Goal: Communication & Community: Answer question/provide support

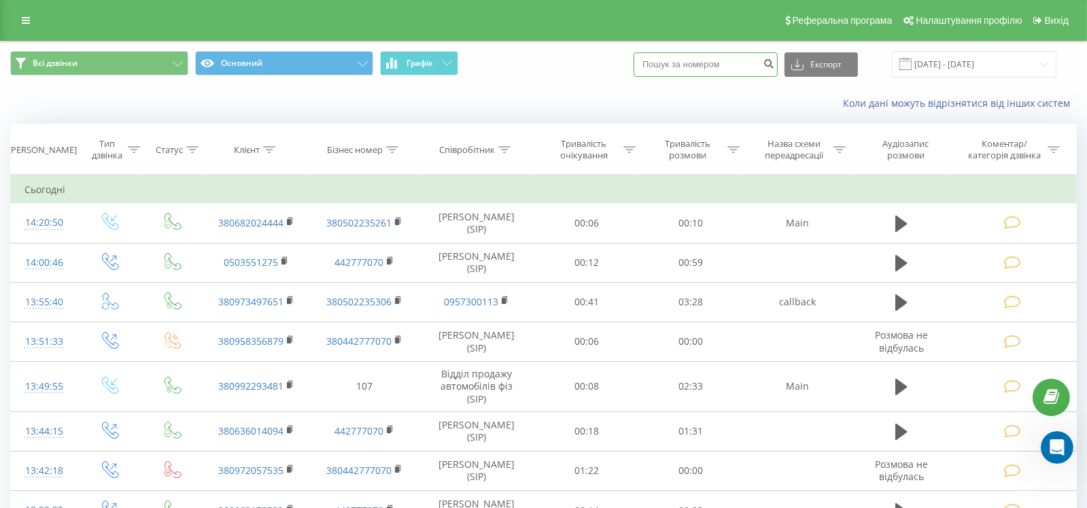
click at [689, 71] on input at bounding box center [706, 64] width 144 height 24
click at [505, 147] on icon at bounding box center [504, 149] width 12 height 7
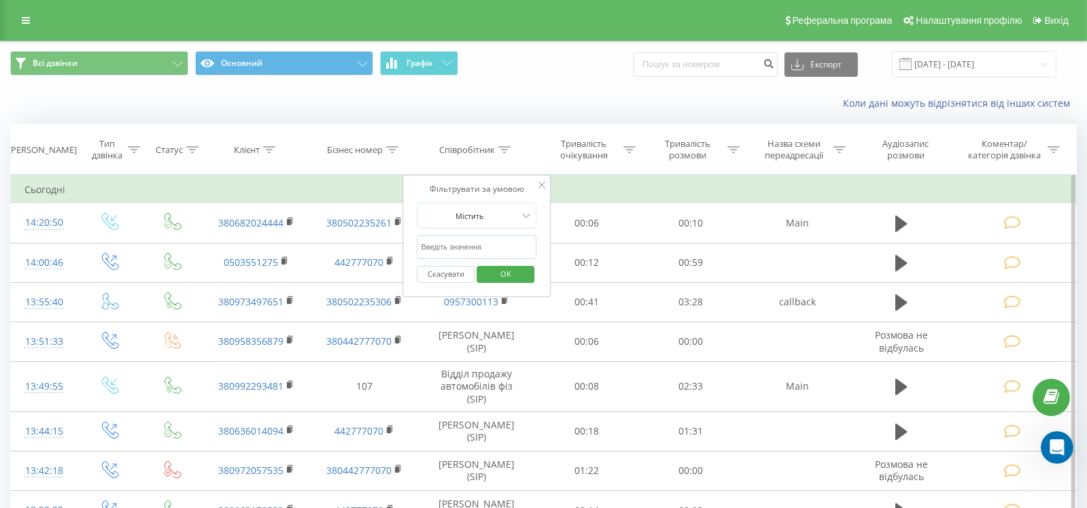
click at [468, 247] on input "text" at bounding box center [477, 247] width 120 height 24
type input "[PERSON_NAME]"
click at [527, 269] on button "OK" at bounding box center [506, 274] width 58 height 17
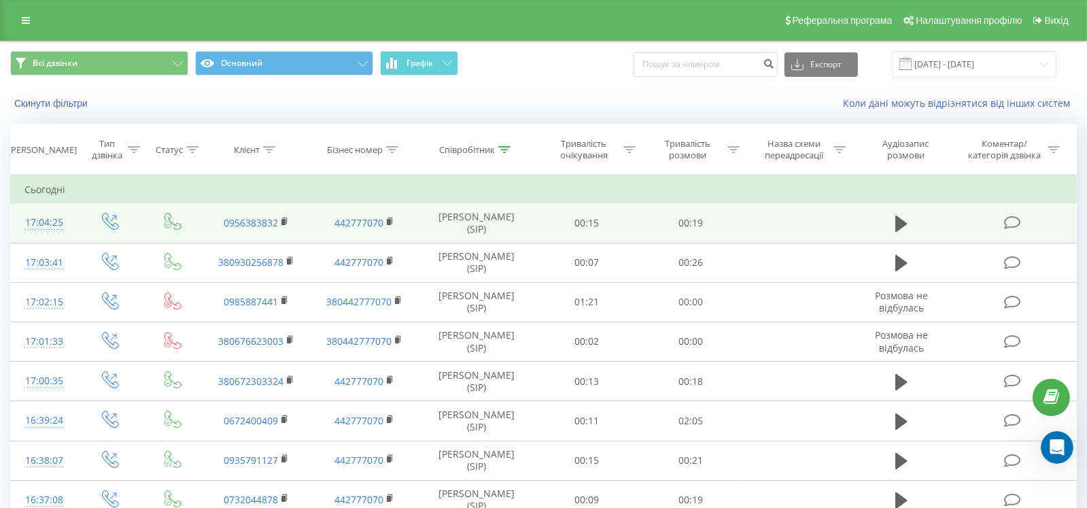
click at [1002, 224] on td at bounding box center [1013, 222] width 125 height 39
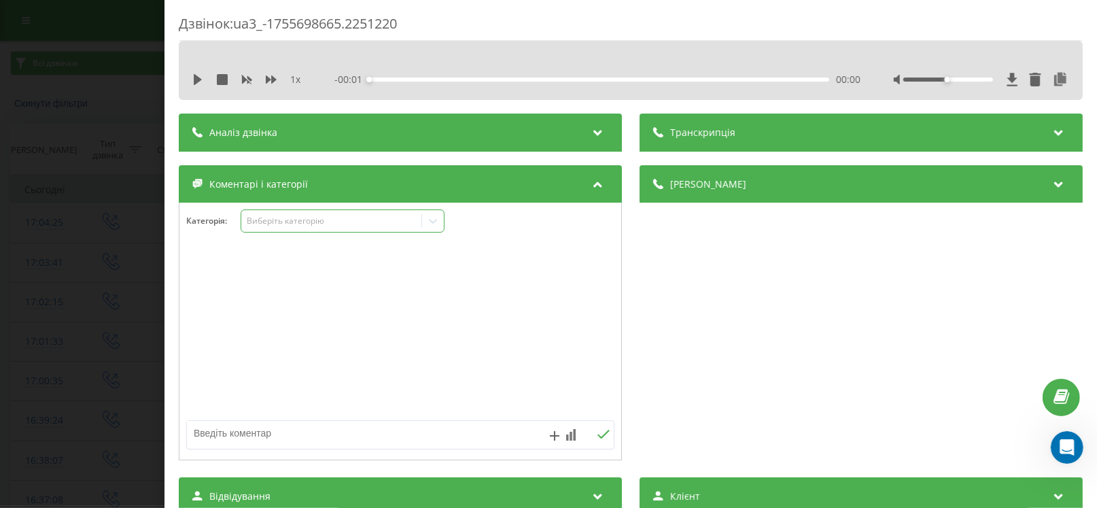
click at [275, 221] on div "Виберіть категорію" at bounding box center [332, 220] width 170 height 11
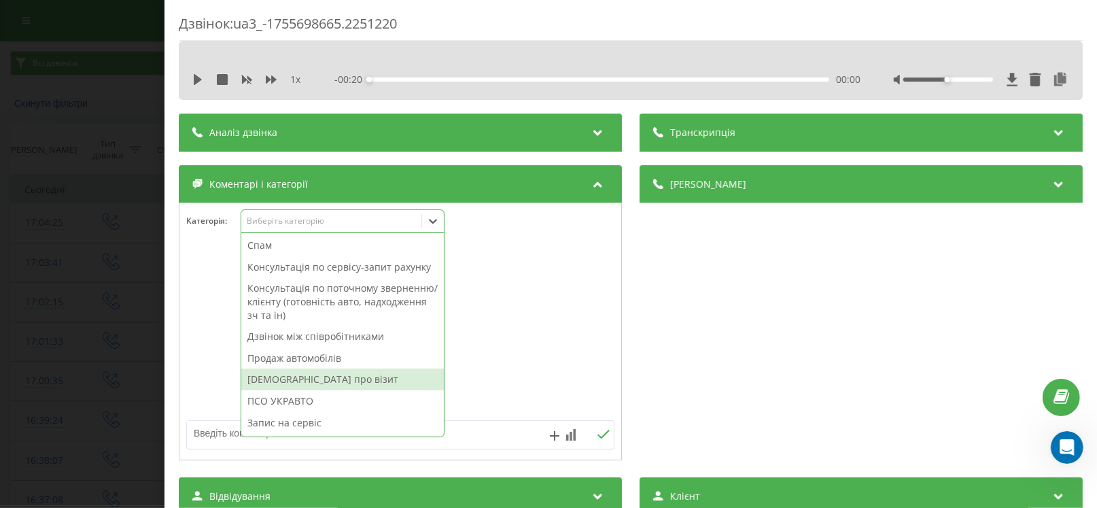
click at [275, 375] on div "[DEMOGRAPHIC_DATA] про візит" at bounding box center [342, 379] width 203 height 22
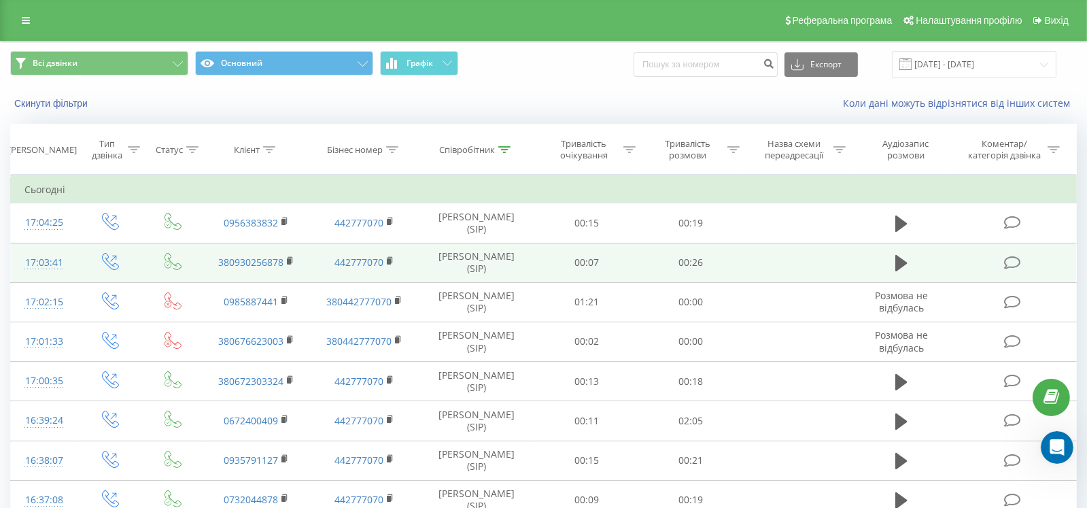
click at [1007, 248] on td at bounding box center [1013, 262] width 125 height 39
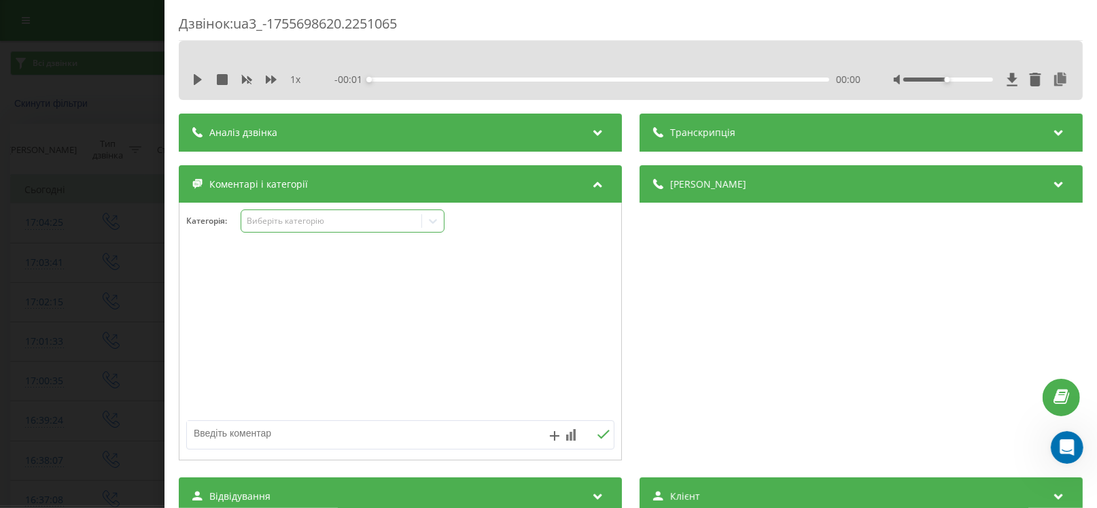
click at [296, 218] on div "Виберіть категорію" at bounding box center [332, 220] width 170 height 11
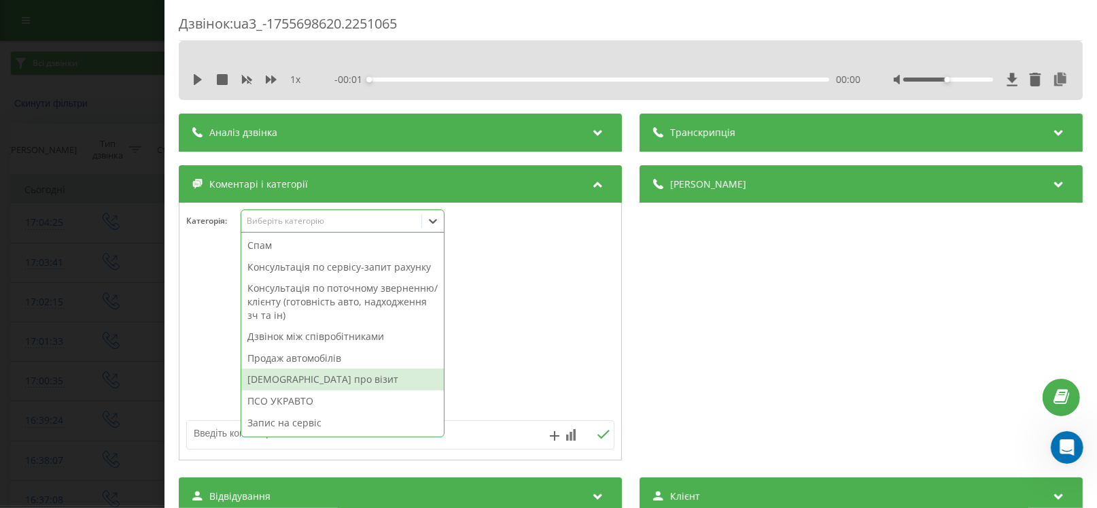
click at [300, 374] on div "[DEMOGRAPHIC_DATA] про візит" at bounding box center [342, 379] width 203 height 22
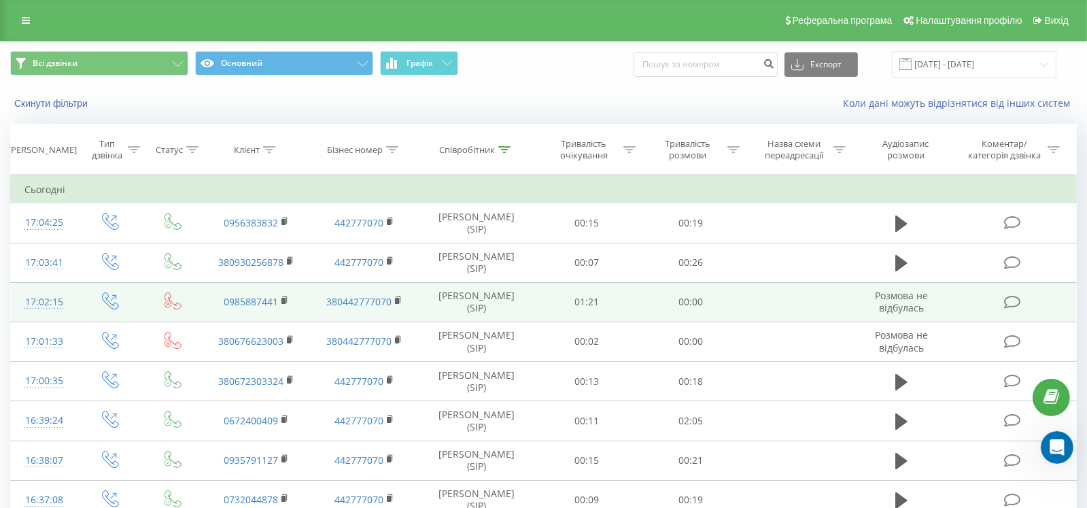
click at [1012, 305] on icon at bounding box center [1012, 302] width 17 height 14
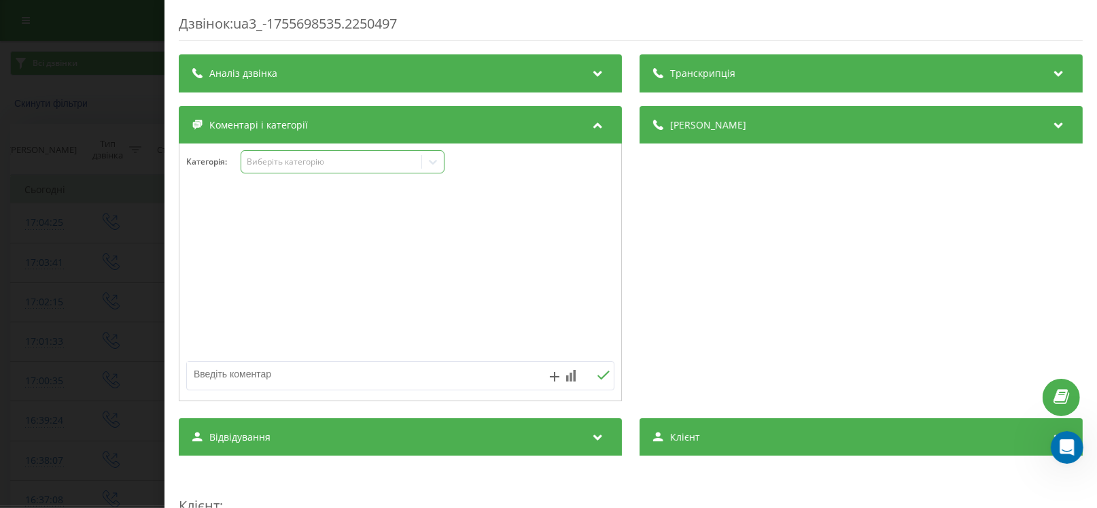
click at [277, 162] on div "Виберіть категорію" at bounding box center [332, 161] width 170 height 11
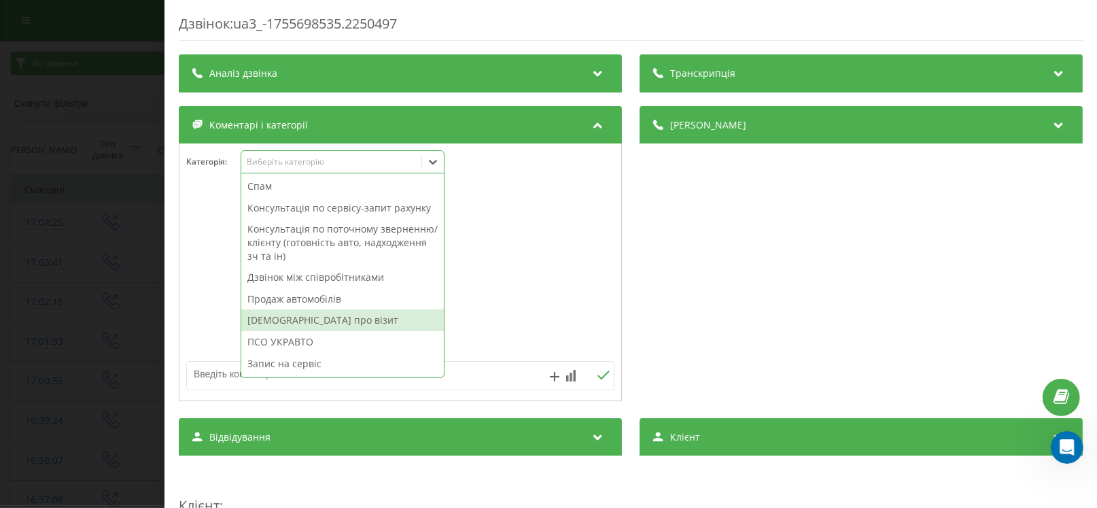
click at [292, 317] on div "[DEMOGRAPHIC_DATA] про візит" at bounding box center [342, 320] width 203 height 22
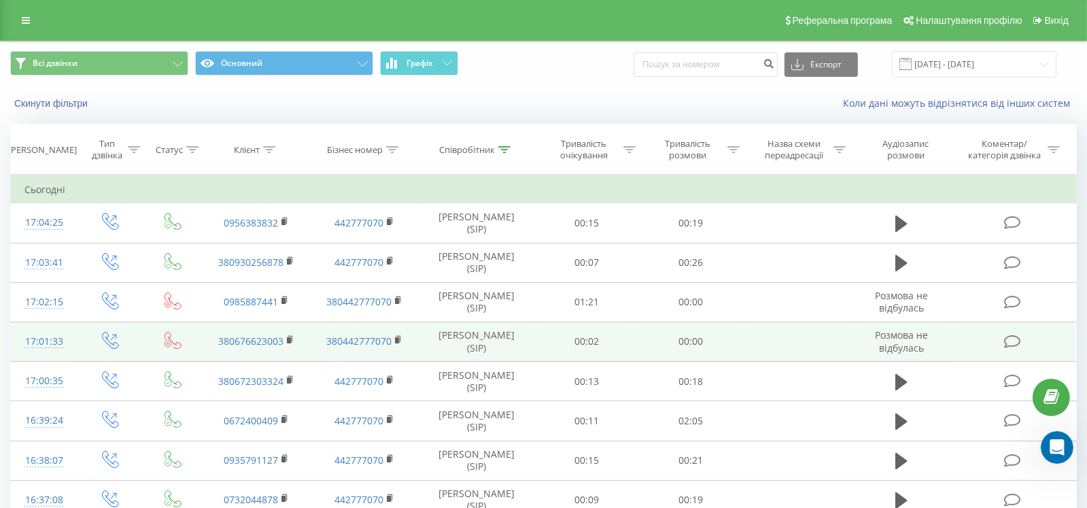
click at [1006, 345] on icon at bounding box center [1012, 341] width 17 height 14
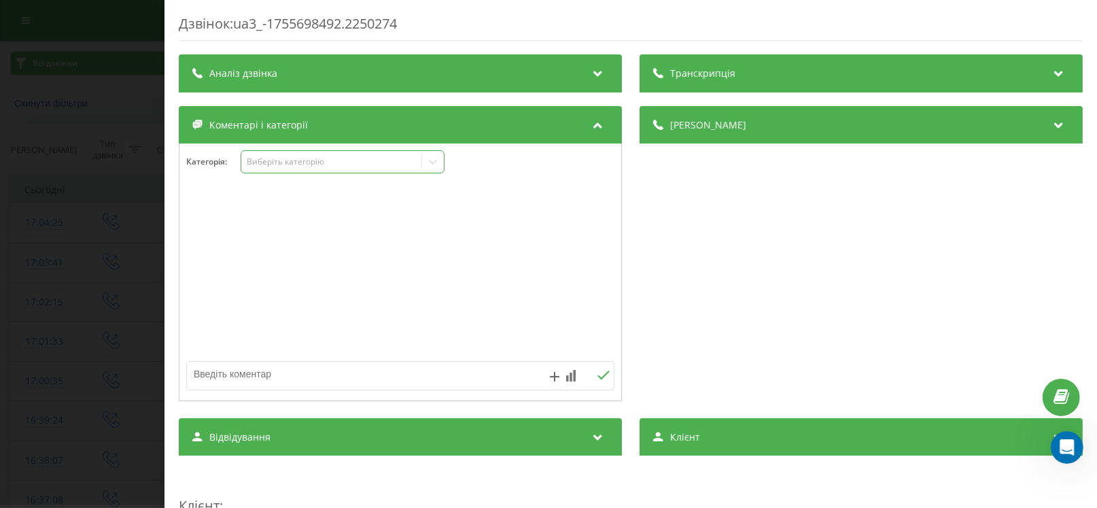
click at [262, 167] on div "Виберіть категорію" at bounding box center [331, 162] width 180 height 13
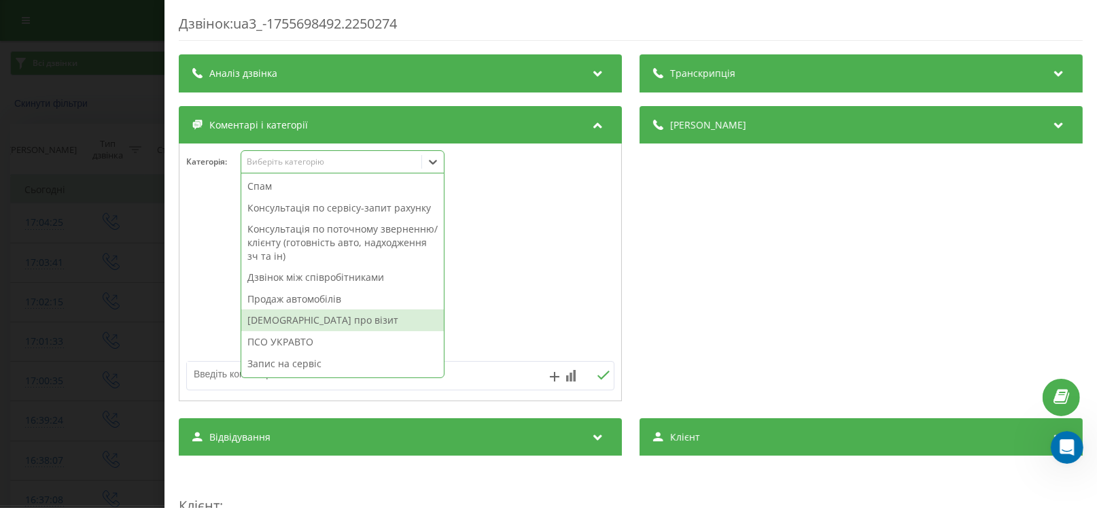
click at [280, 321] on div "[DEMOGRAPHIC_DATA] про візит" at bounding box center [342, 320] width 203 height 22
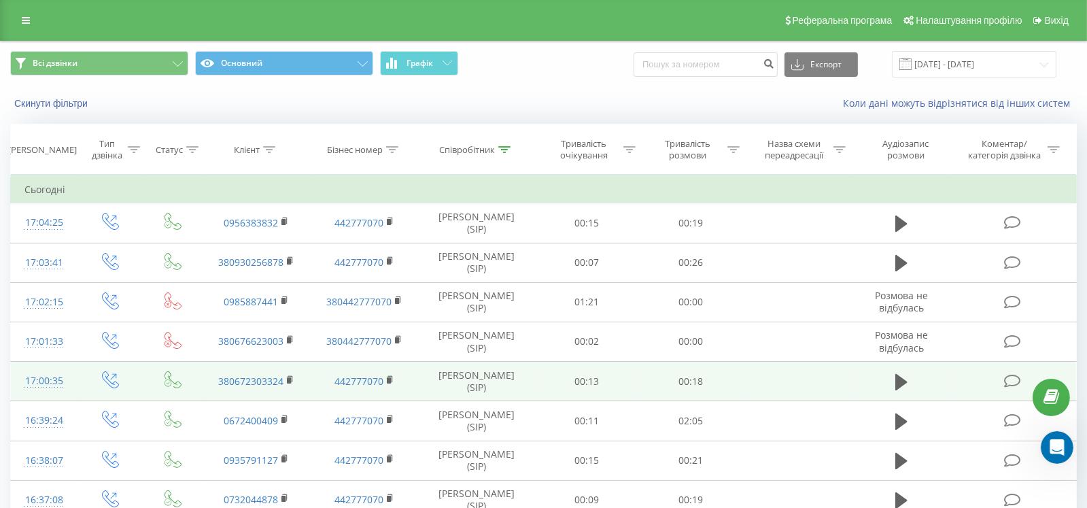
click at [1026, 384] on td at bounding box center [1013, 381] width 125 height 39
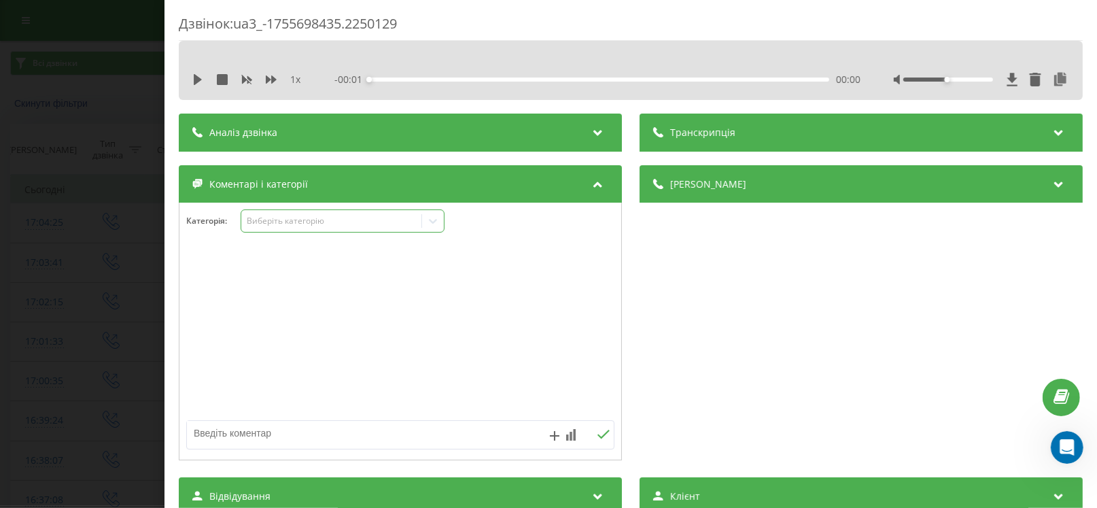
click at [295, 213] on div "Виберіть категорію" at bounding box center [343, 220] width 204 height 23
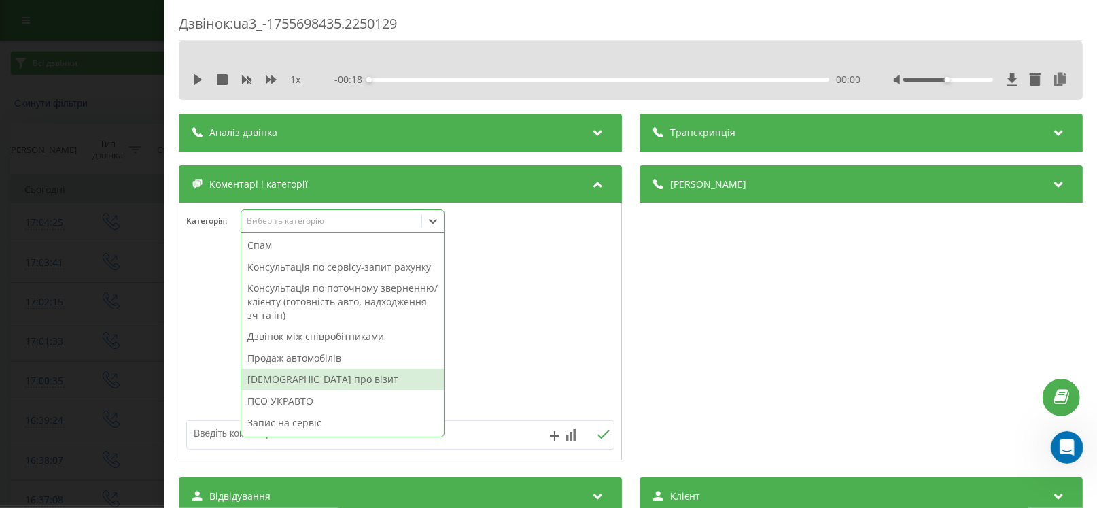
click at [309, 377] on div "[DEMOGRAPHIC_DATA] про візит" at bounding box center [342, 379] width 203 height 22
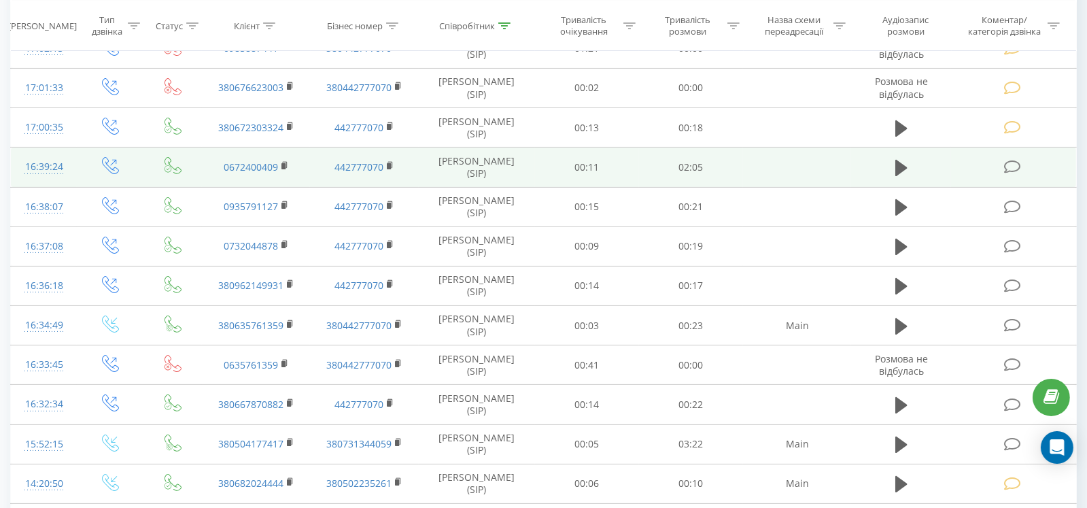
scroll to position [271, 0]
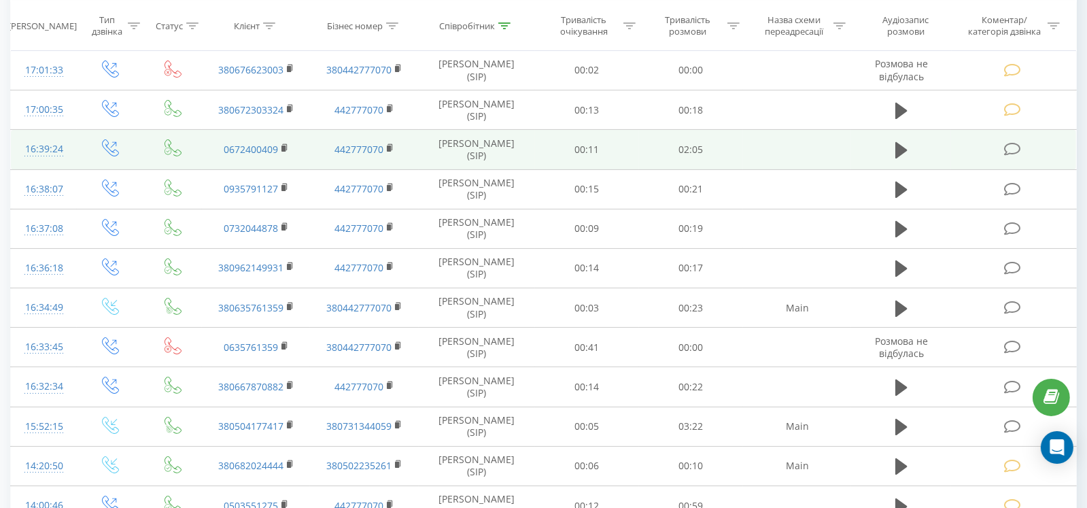
click at [1014, 150] on icon at bounding box center [1012, 149] width 17 height 14
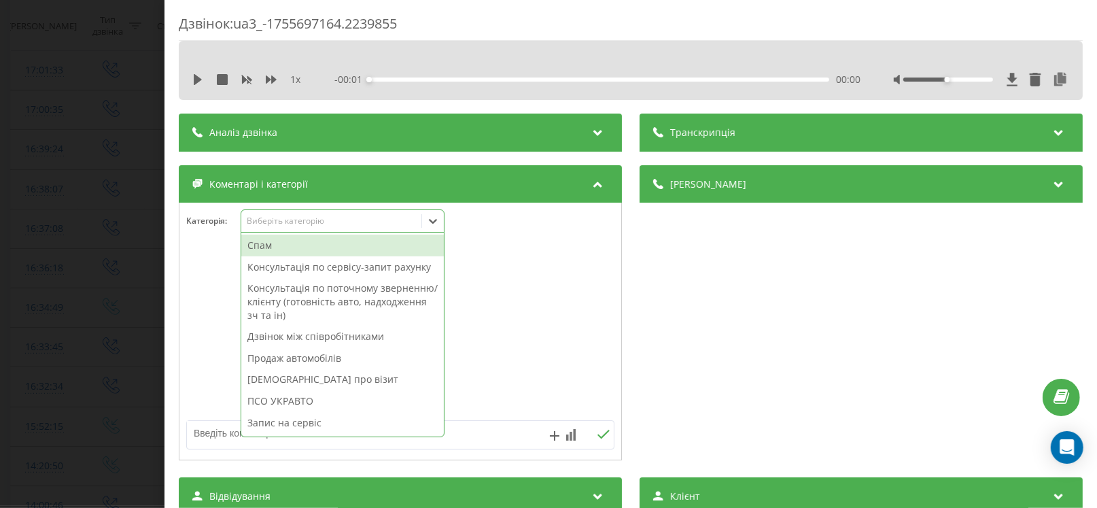
click at [328, 224] on div "Виберіть категорію" at bounding box center [332, 220] width 170 height 11
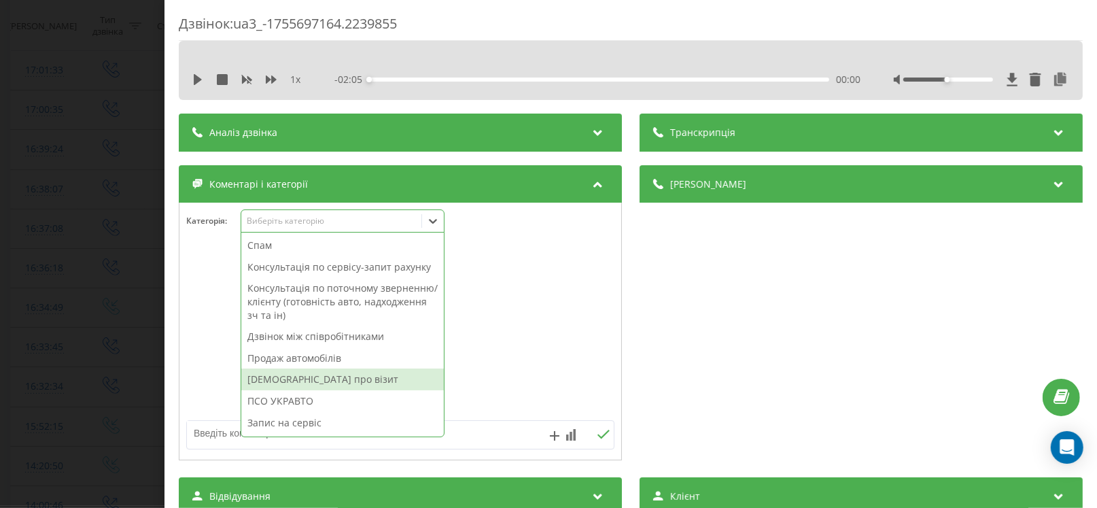
click at [311, 374] on div "[DEMOGRAPHIC_DATA] про візит" at bounding box center [342, 379] width 203 height 22
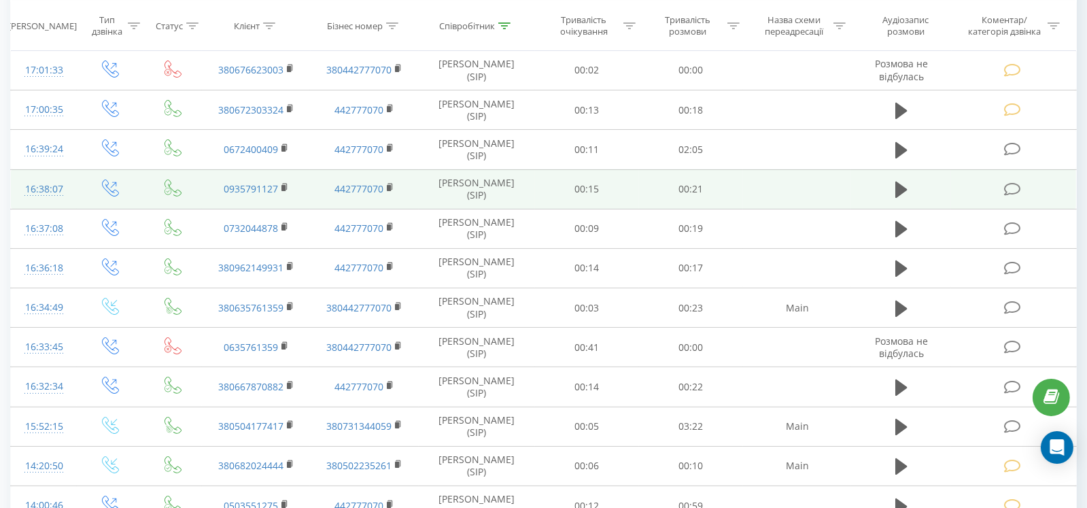
click at [1005, 197] on td at bounding box center [1013, 188] width 125 height 39
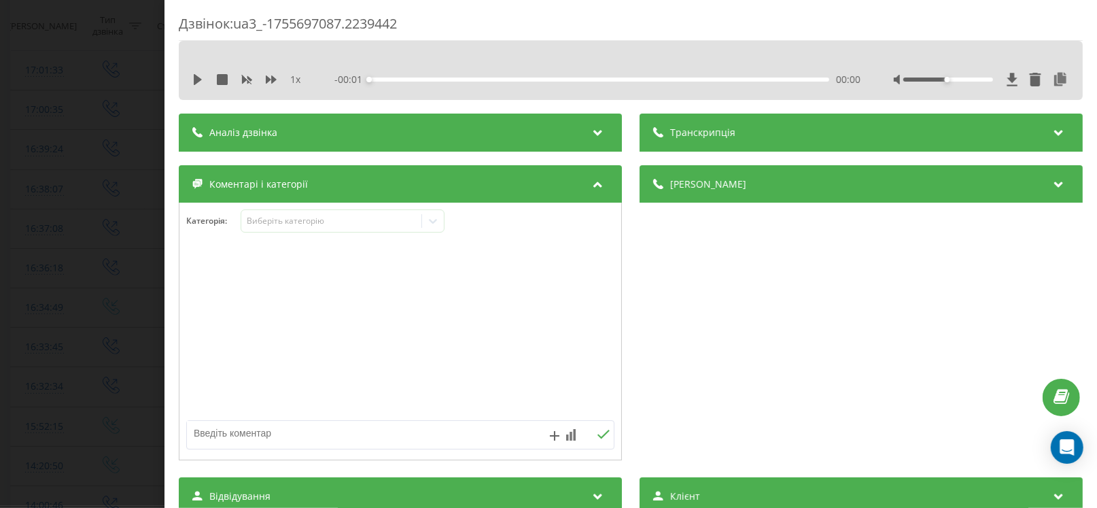
click at [290, 236] on div "Категорія : Виберіть категорію" at bounding box center [400, 229] width 442 height 41
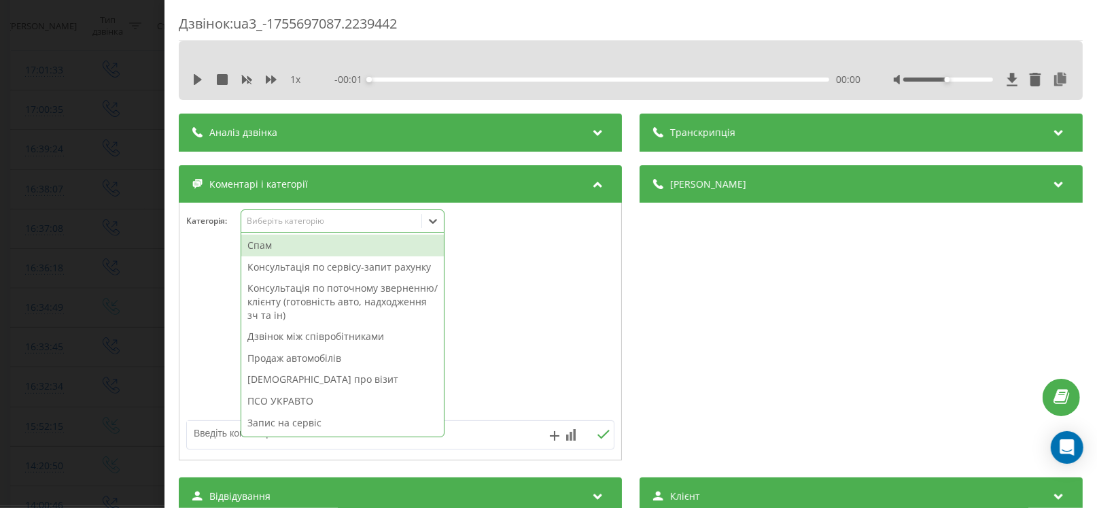
click at [291, 219] on div "Виберіть категорію" at bounding box center [332, 220] width 170 height 11
click at [296, 377] on div "Нагадування про візит" at bounding box center [342, 379] width 203 height 22
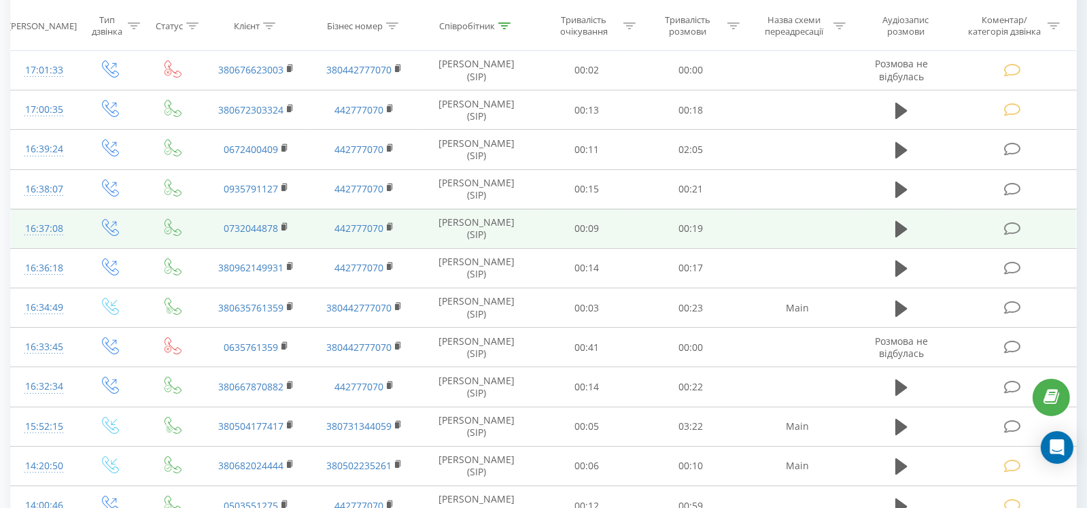
click at [1016, 226] on icon at bounding box center [1012, 229] width 17 height 14
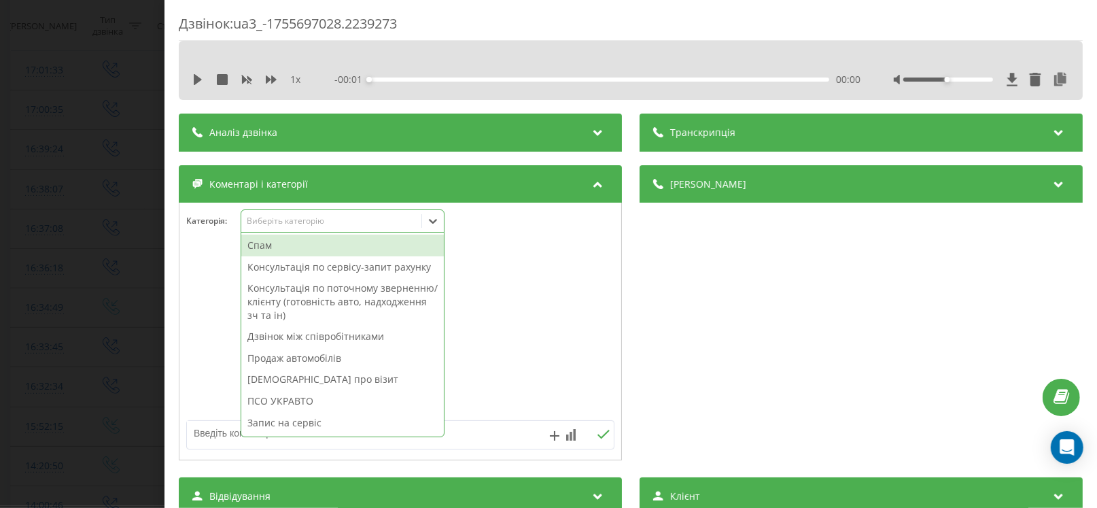
drag, startPoint x: 275, startPoint y: 224, endPoint x: 278, endPoint y: 264, distance: 40.9
click at [275, 225] on div "Виберіть категорію" at bounding box center [332, 220] width 170 height 11
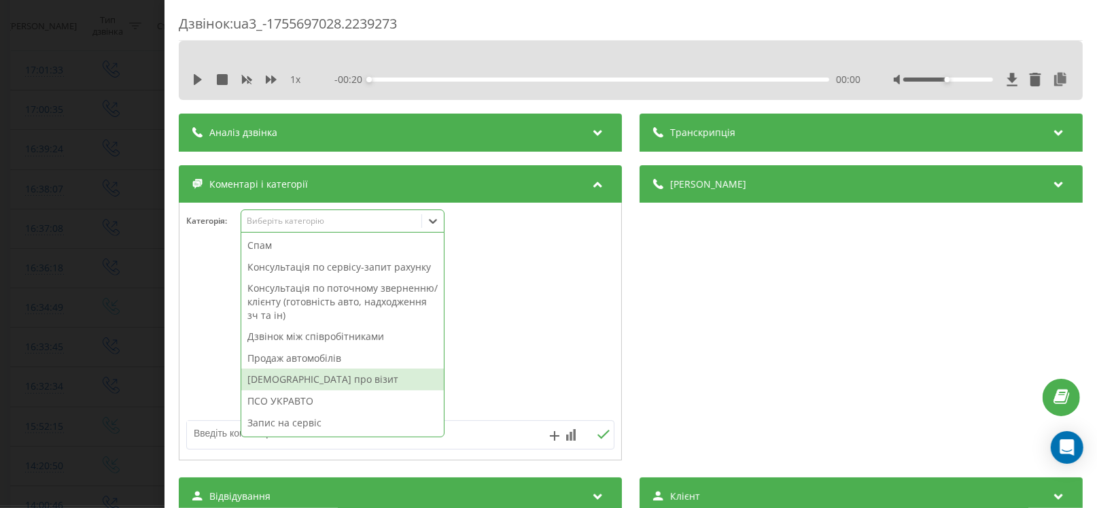
click at [289, 380] on div "Нагадування про візит" at bounding box center [342, 379] width 203 height 22
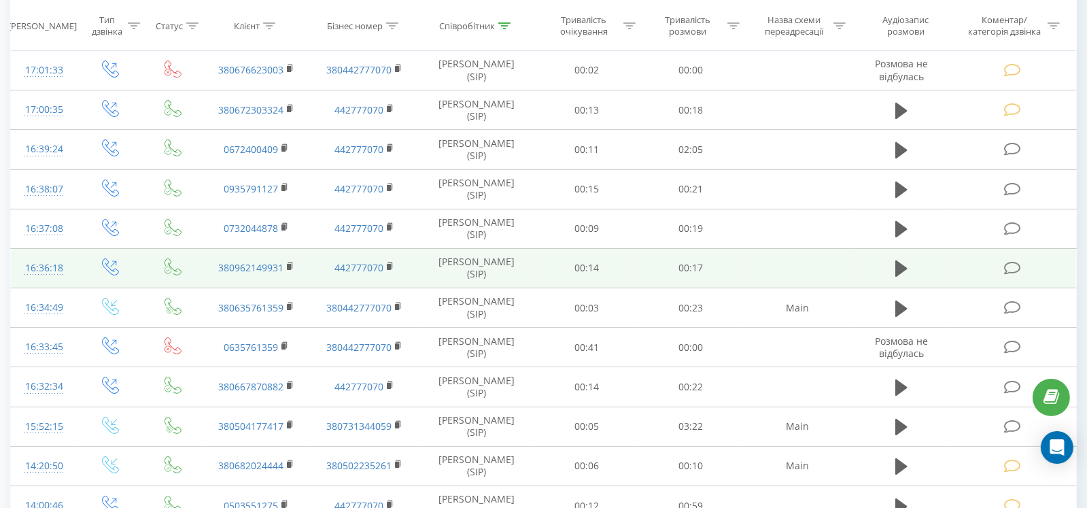
click at [1021, 269] on span at bounding box center [1013, 266] width 19 height 13
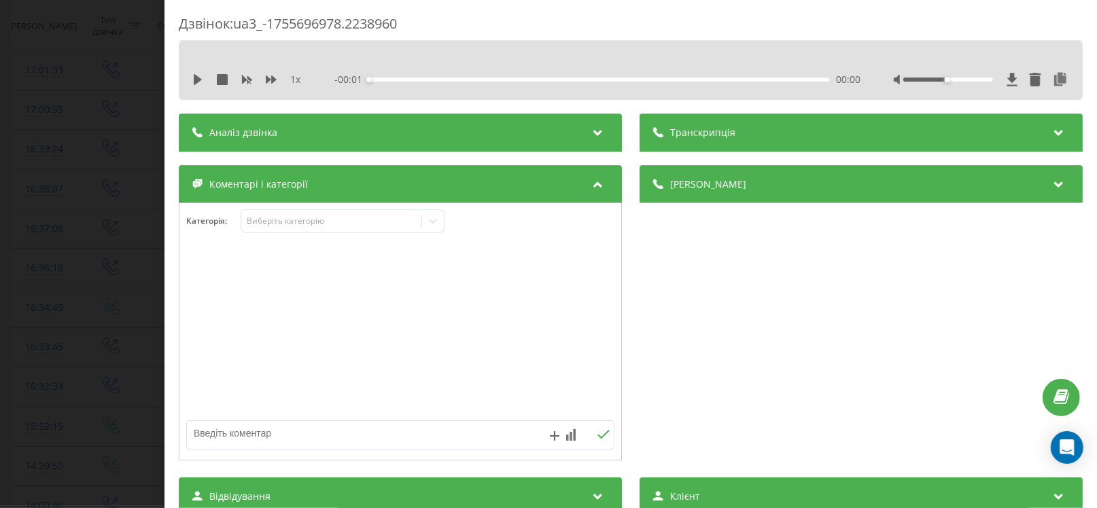
click at [322, 234] on div "Категорія : Виберіть категорію" at bounding box center [400, 229] width 442 height 41
click at [318, 222] on div "Виберіть категорію" at bounding box center [332, 220] width 170 height 11
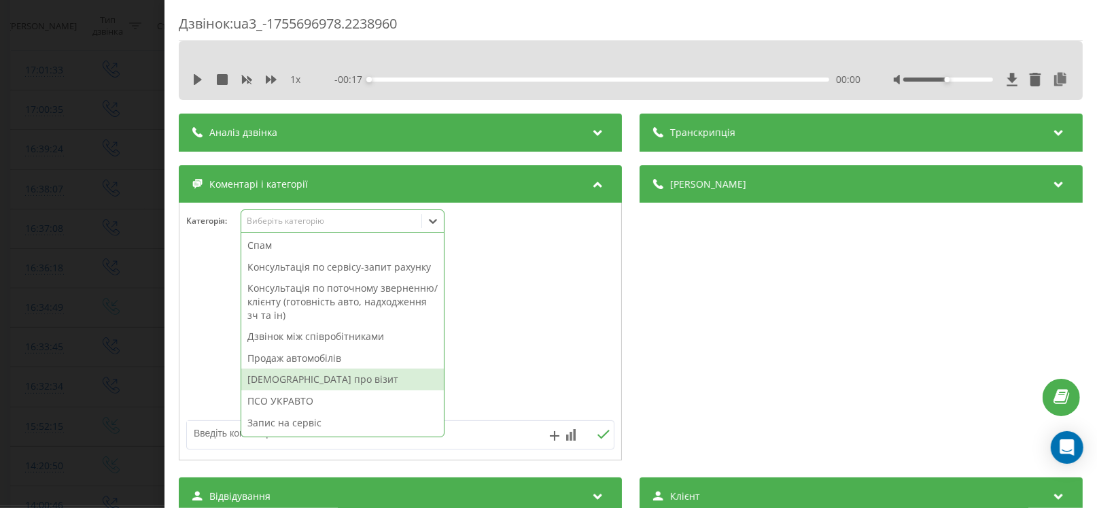
click at [294, 376] on div "[DEMOGRAPHIC_DATA] про візит" at bounding box center [342, 379] width 203 height 22
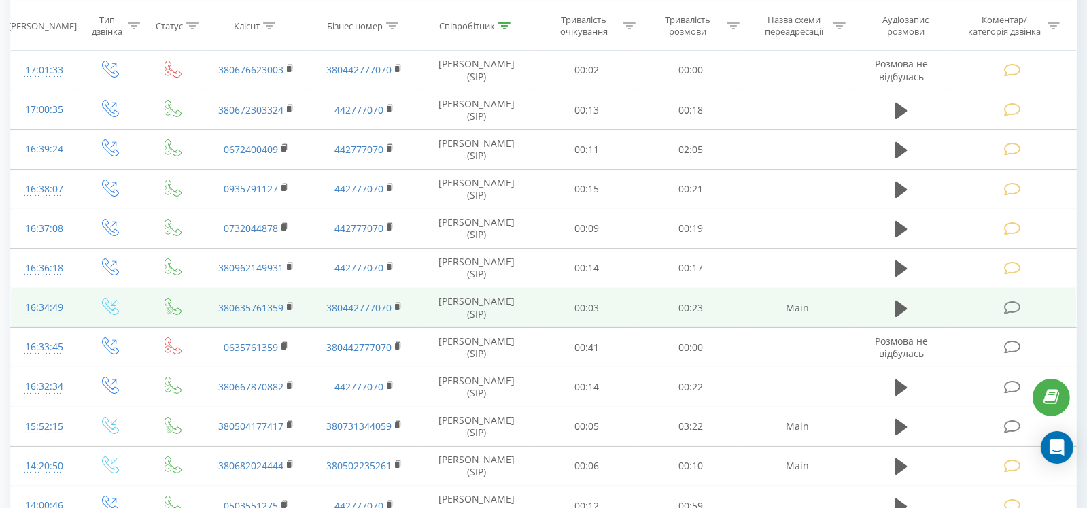
scroll to position [339, 0]
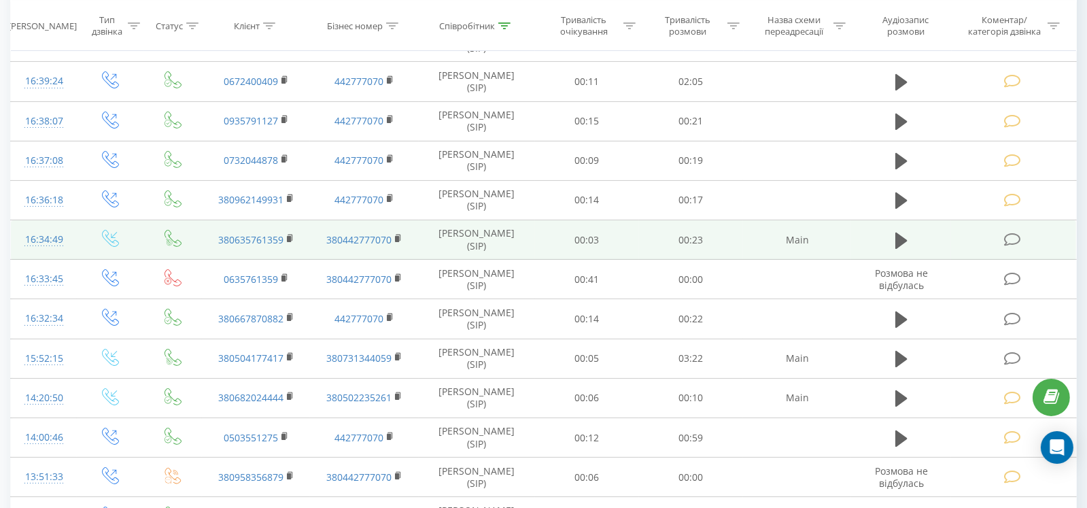
click at [1019, 235] on icon at bounding box center [1012, 239] width 17 height 14
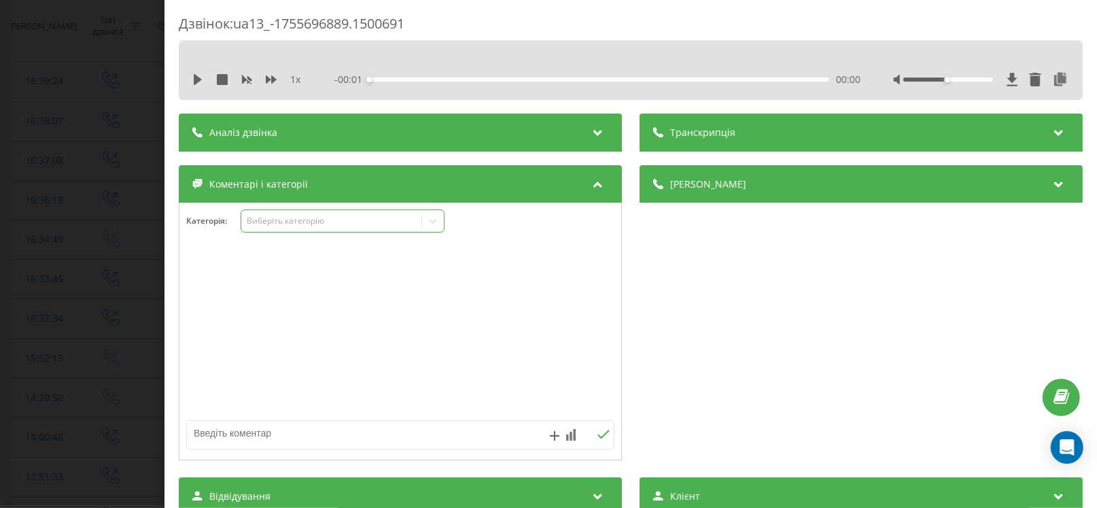
click at [324, 229] on div "Виберіть категорію" at bounding box center [343, 220] width 204 height 23
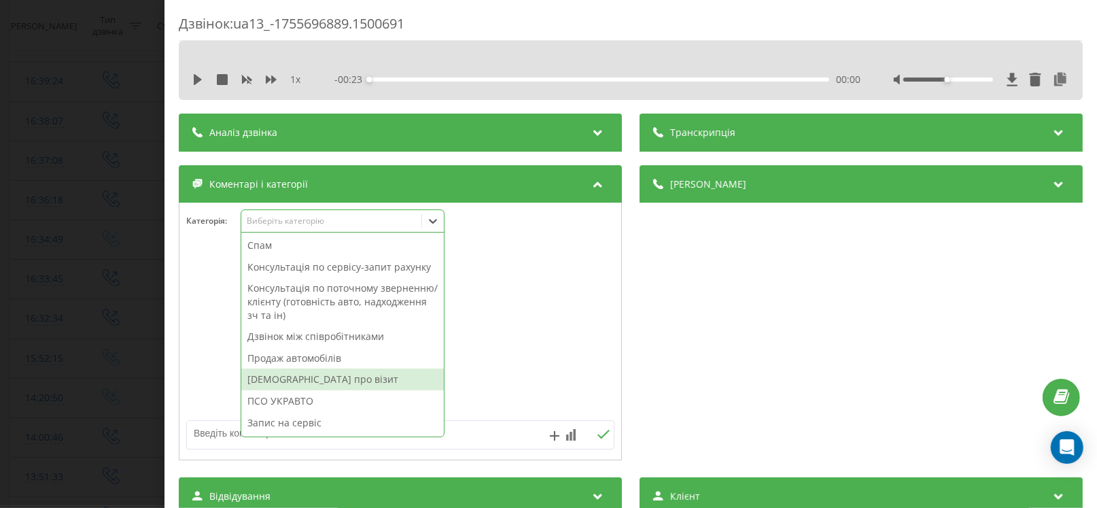
click at [297, 379] on div "Нагадування про візит" at bounding box center [342, 379] width 203 height 22
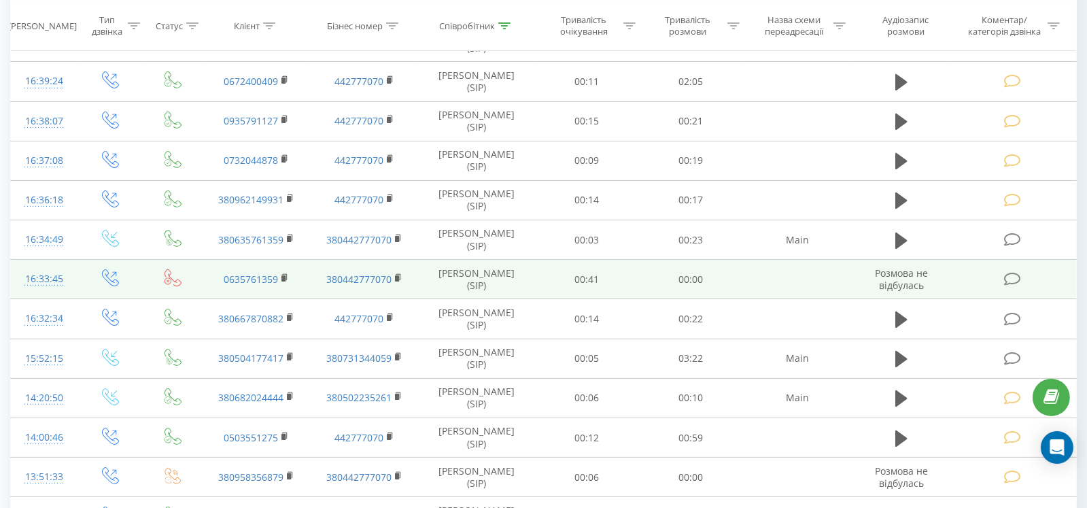
click at [1012, 290] on td at bounding box center [1013, 279] width 125 height 39
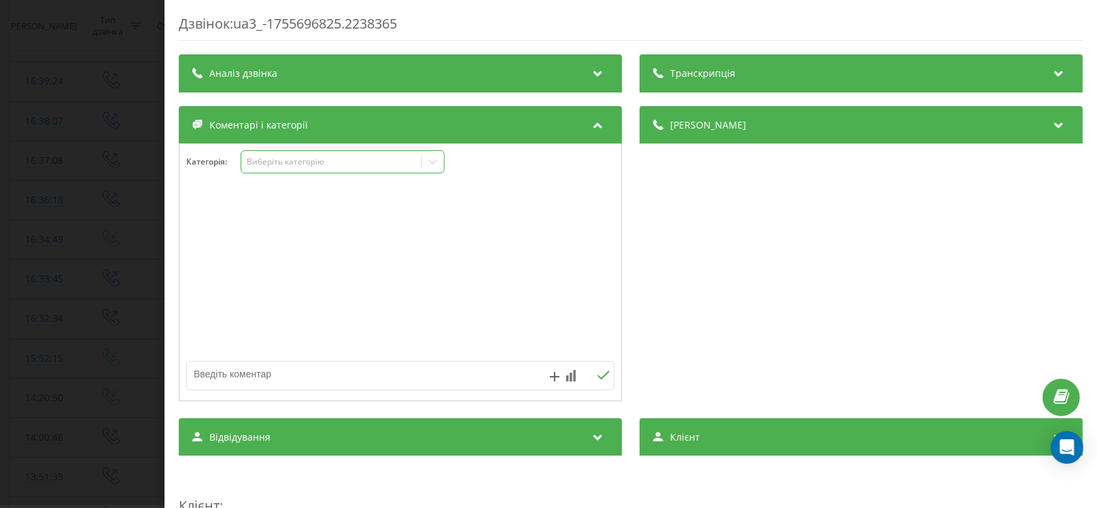
click at [301, 169] on div "Виберіть категорію" at bounding box center [343, 161] width 204 height 23
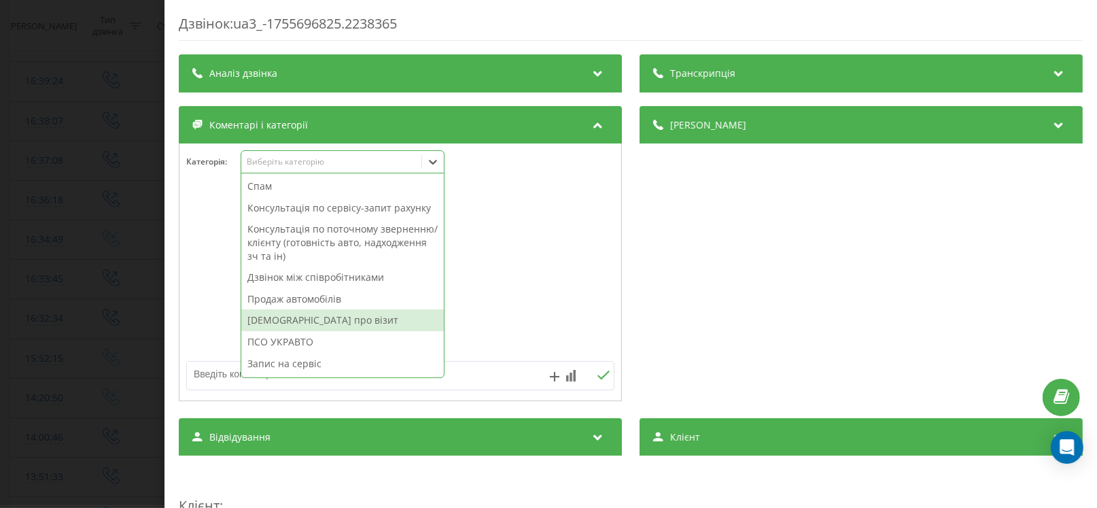
click at [283, 320] on div "[DEMOGRAPHIC_DATA] про візит" at bounding box center [342, 320] width 203 height 22
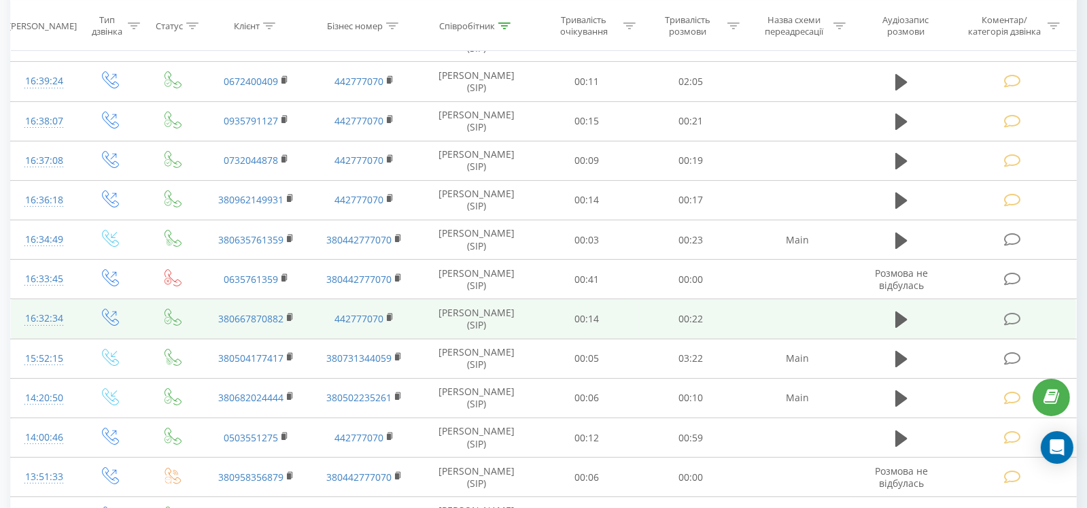
click at [1014, 317] on icon at bounding box center [1012, 319] width 17 height 14
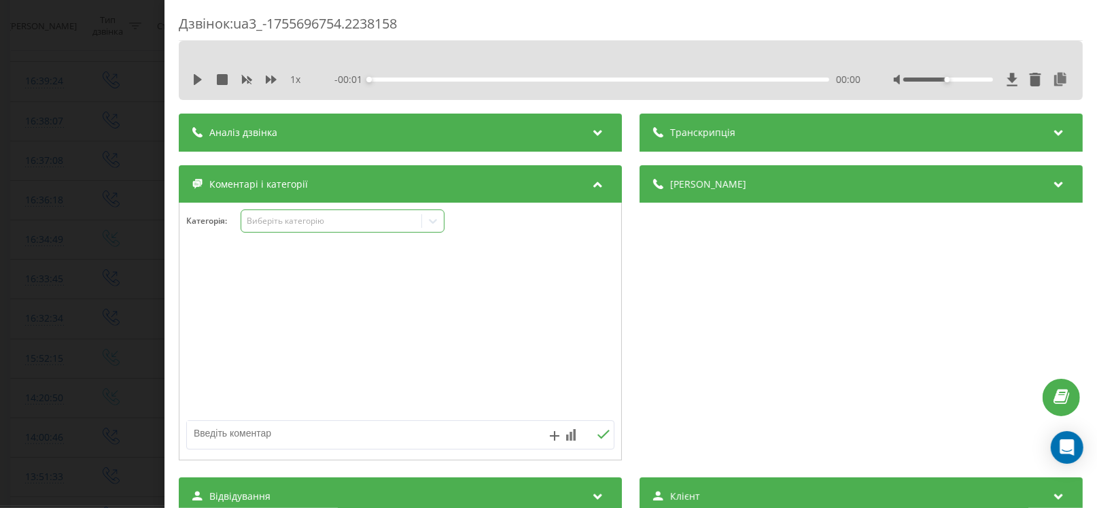
click at [311, 222] on div "Виберіть категорію" at bounding box center [332, 220] width 170 height 11
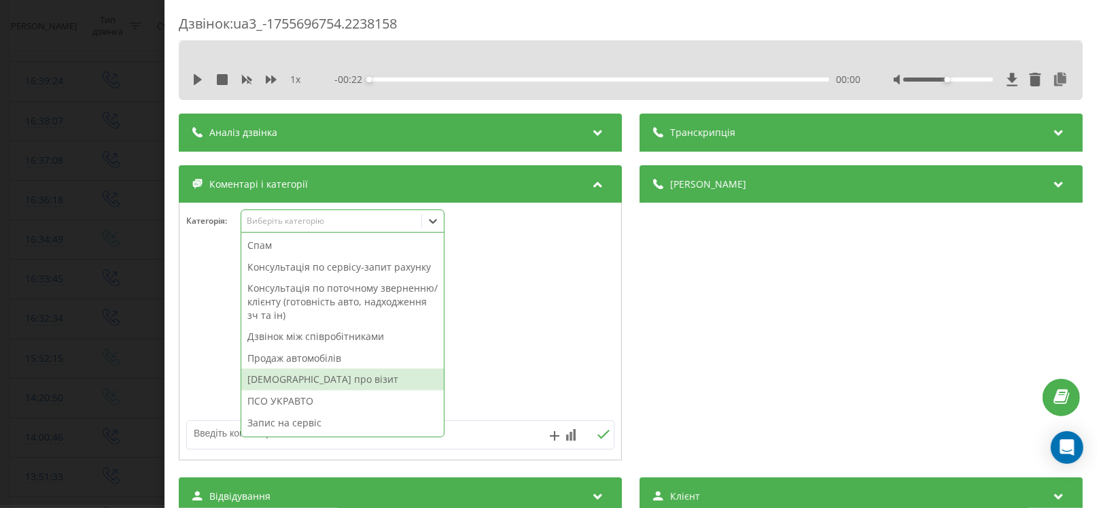
click at [307, 378] on div "[DEMOGRAPHIC_DATA] про візит" at bounding box center [342, 379] width 203 height 22
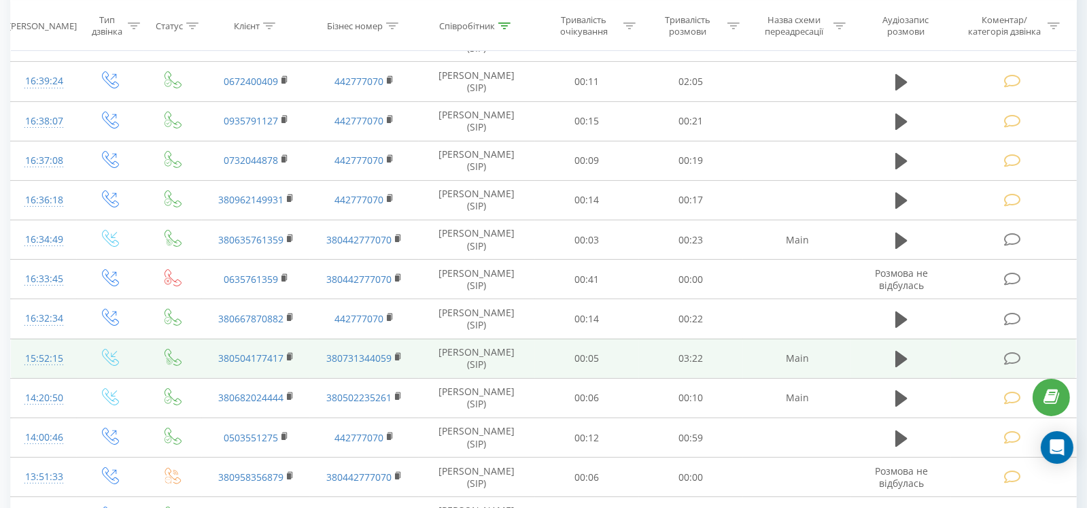
click at [1017, 358] on icon at bounding box center [1012, 358] width 17 height 14
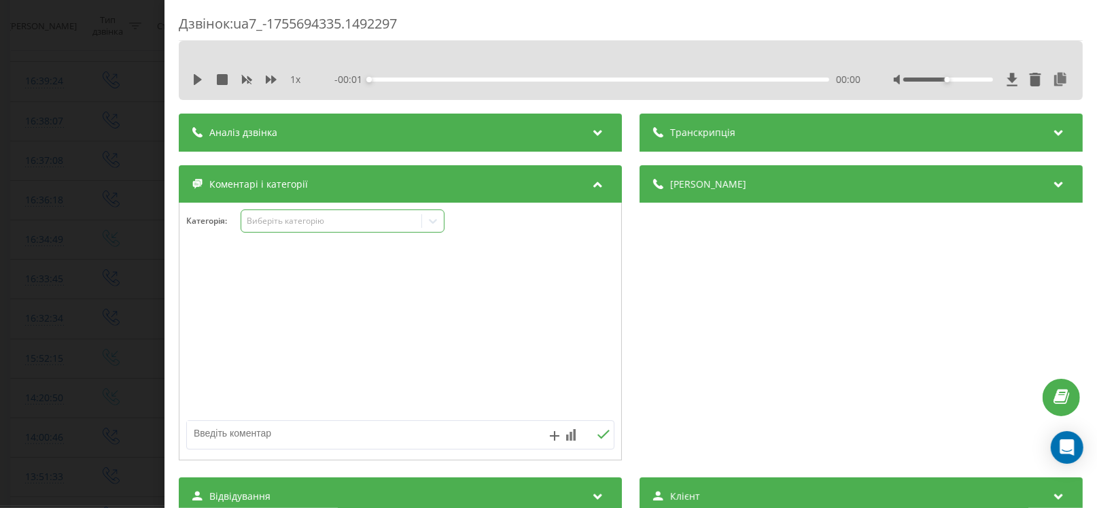
click at [322, 231] on div "Виберіть категорію" at bounding box center [343, 220] width 204 height 23
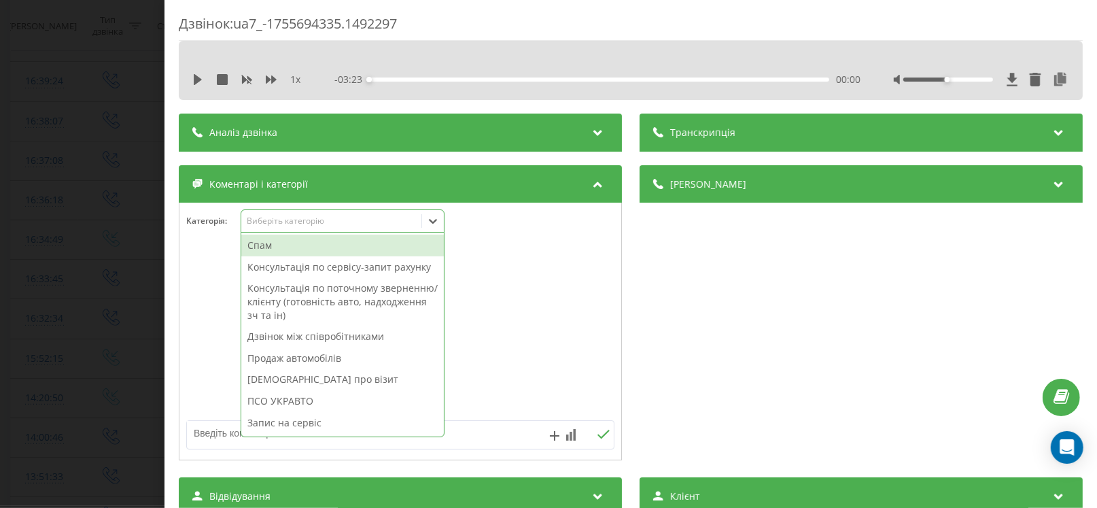
click at [311, 380] on div "[DEMOGRAPHIC_DATA] про візит" at bounding box center [342, 379] width 203 height 22
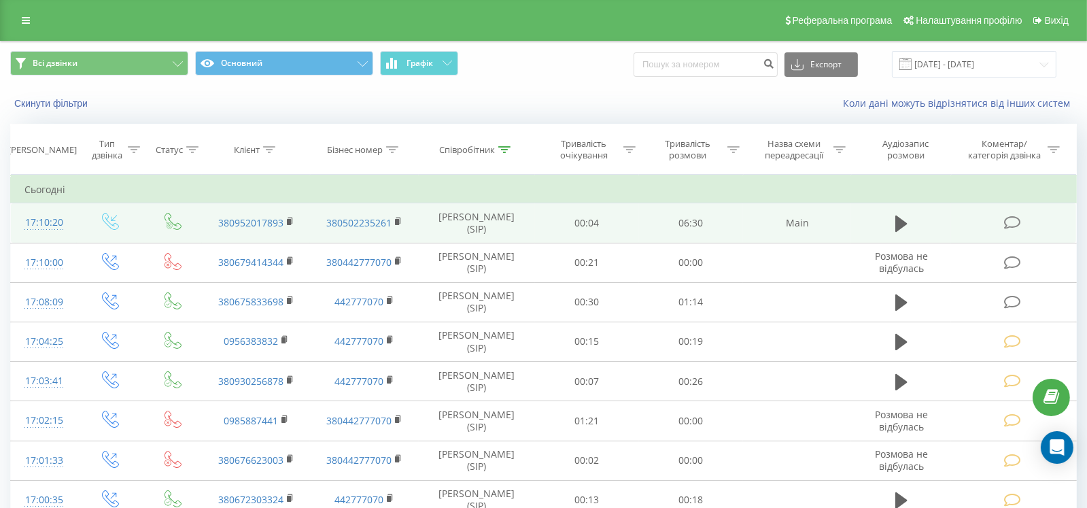
click at [998, 232] on td at bounding box center [1013, 222] width 125 height 39
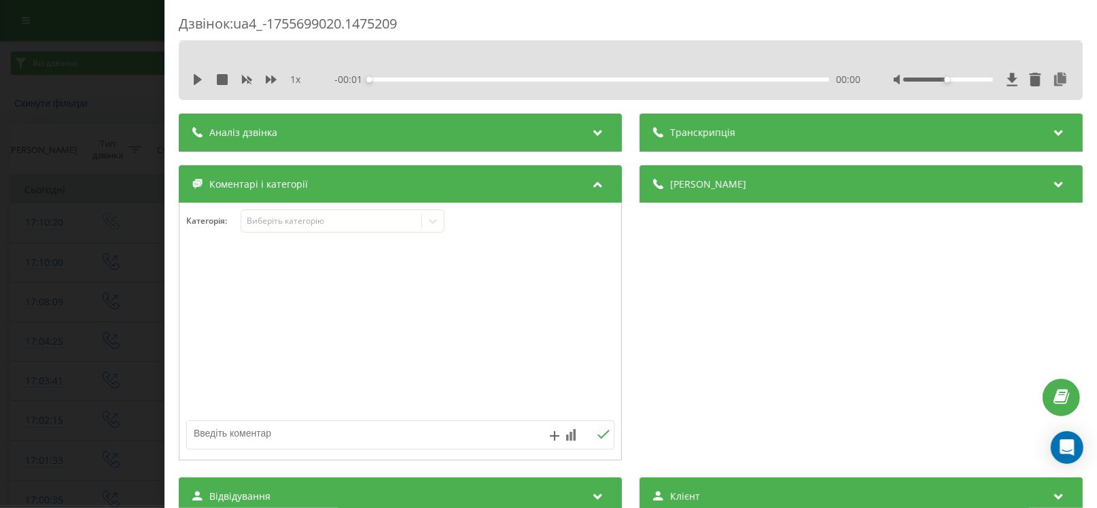
click at [283, 438] on textarea at bounding box center [357, 433] width 341 height 24
paste textarea "запис 22.08.2025 на 09:00:00 -- Кл –Колесніченко Євген Сергійович № -3809520178…"
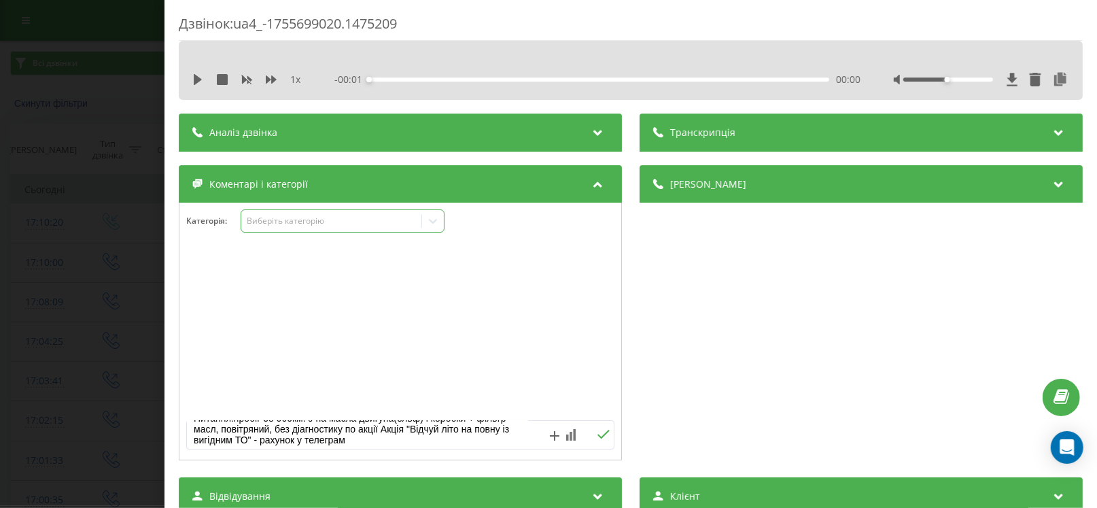
type textarea "запис 22.08.2025 на 09:00:00 -- Кл –Колесніченко Євген Сергійович № -3809520178…"
click at [267, 218] on div "Виберіть категорію" at bounding box center [332, 220] width 170 height 11
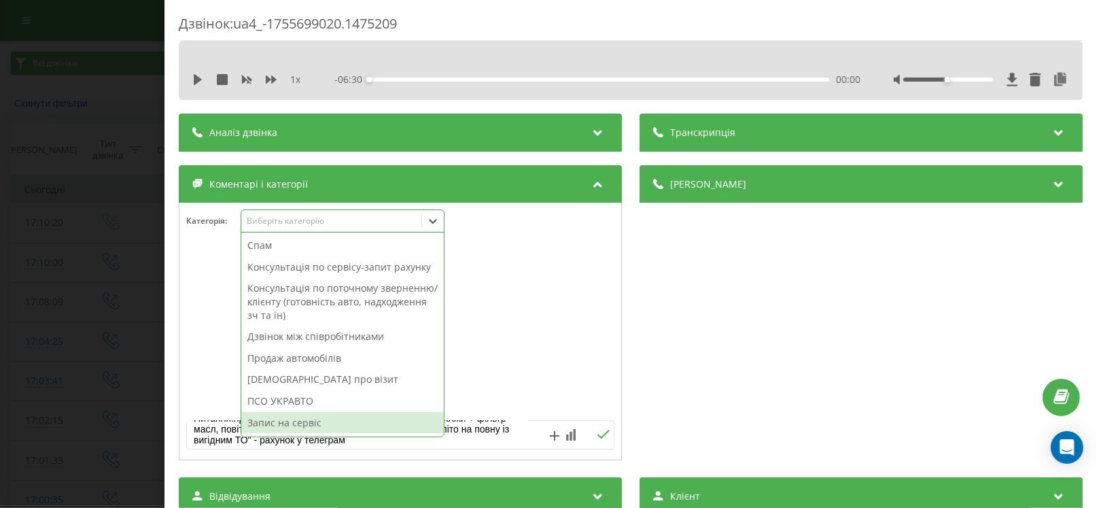
click at [303, 415] on div "Запис на сервіс" at bounding box center [342, 423] width 203 height 22
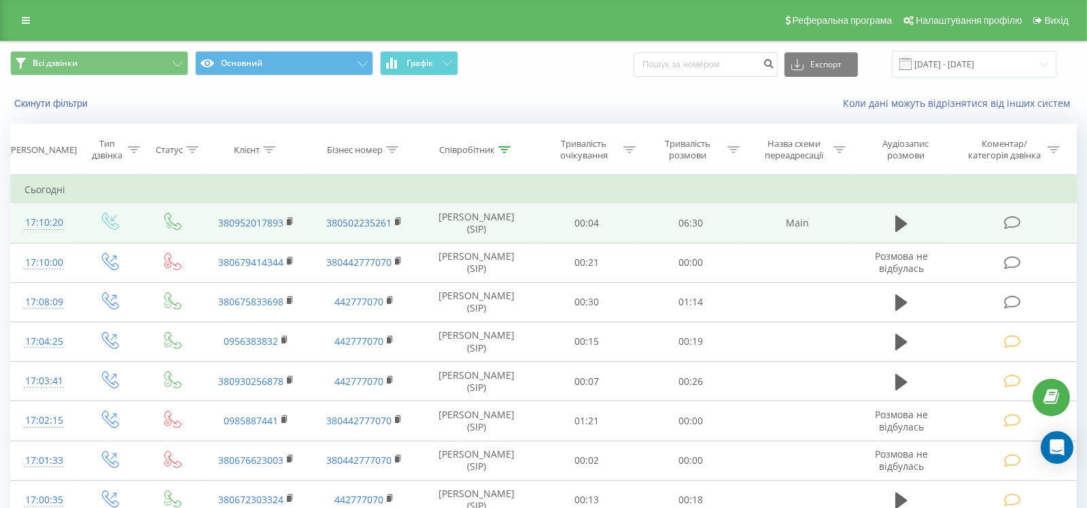
click at [1012, 220] on icon at bounding box center [1012, 222] width 17 height 14
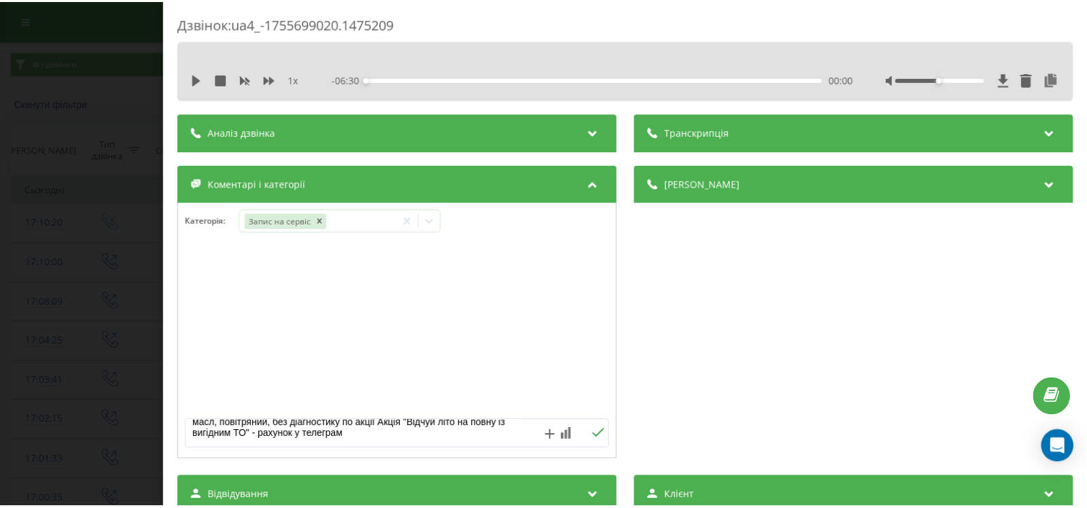
scroll to position [131, 0]
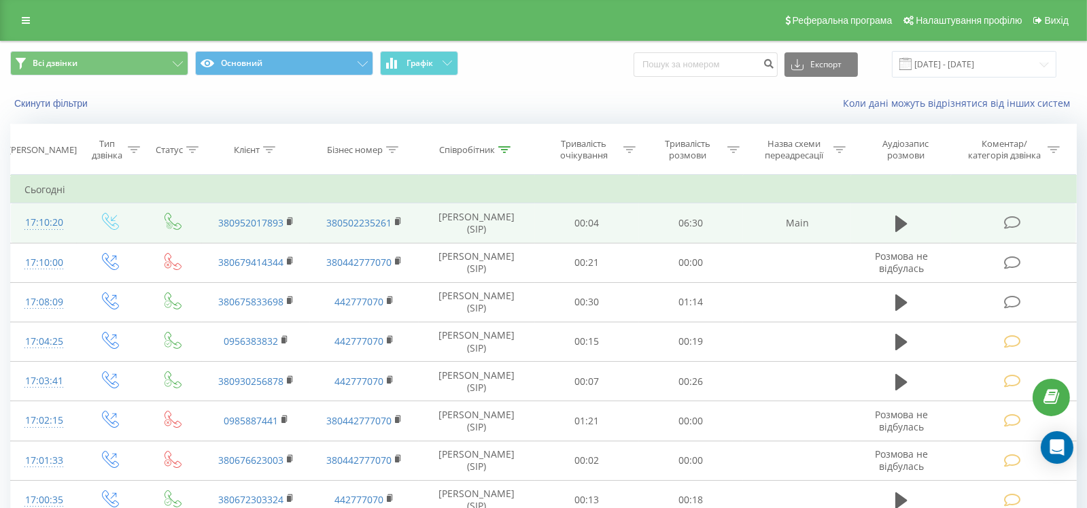
click at [1015, 226] on icon at bounding box center [1012, 222] width 17 height 14
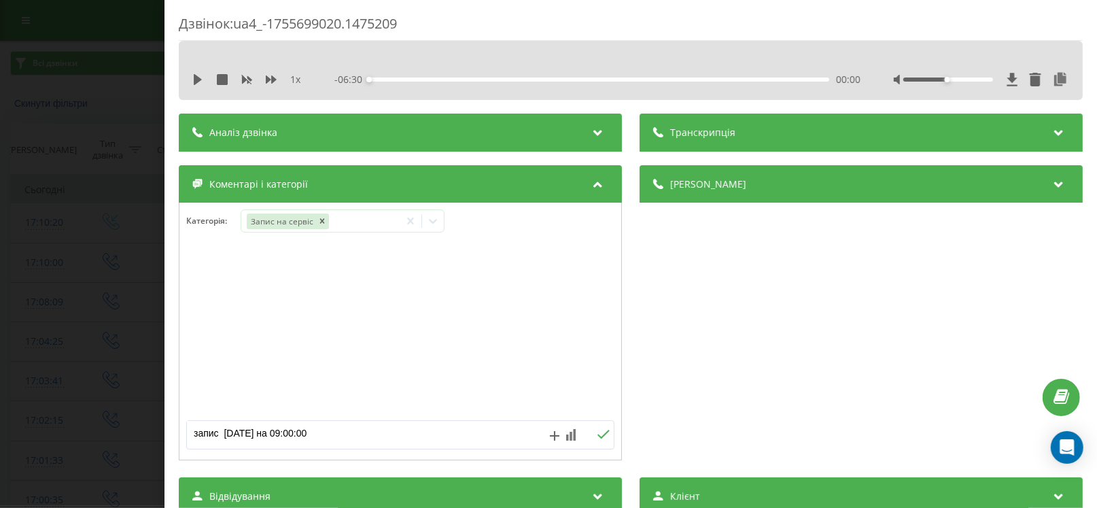
click at [598, 434] on icon at bounding box center [604, 434] width 12 height 9
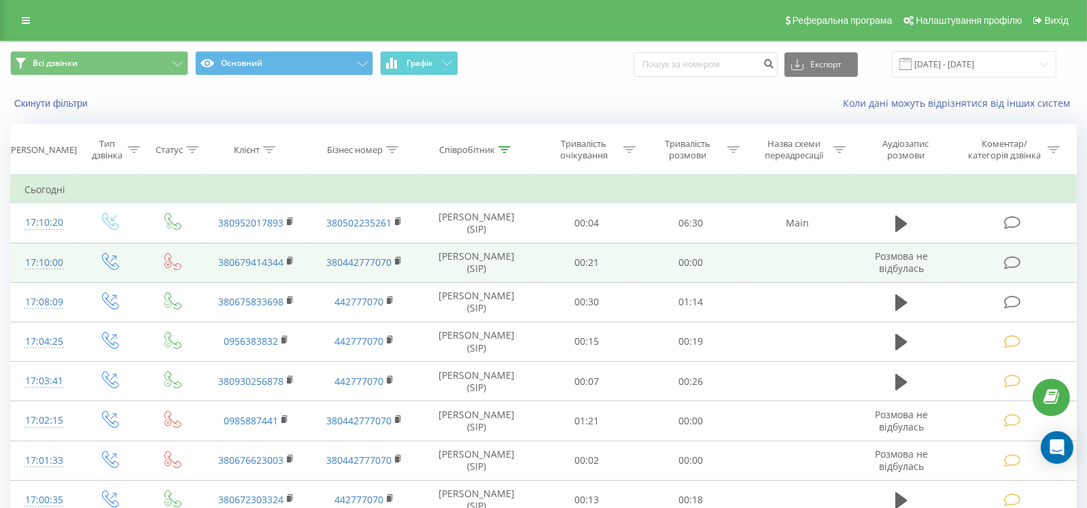
click at [1012, 260] on icon at bounding box center [1012, 263] width 17 height 14
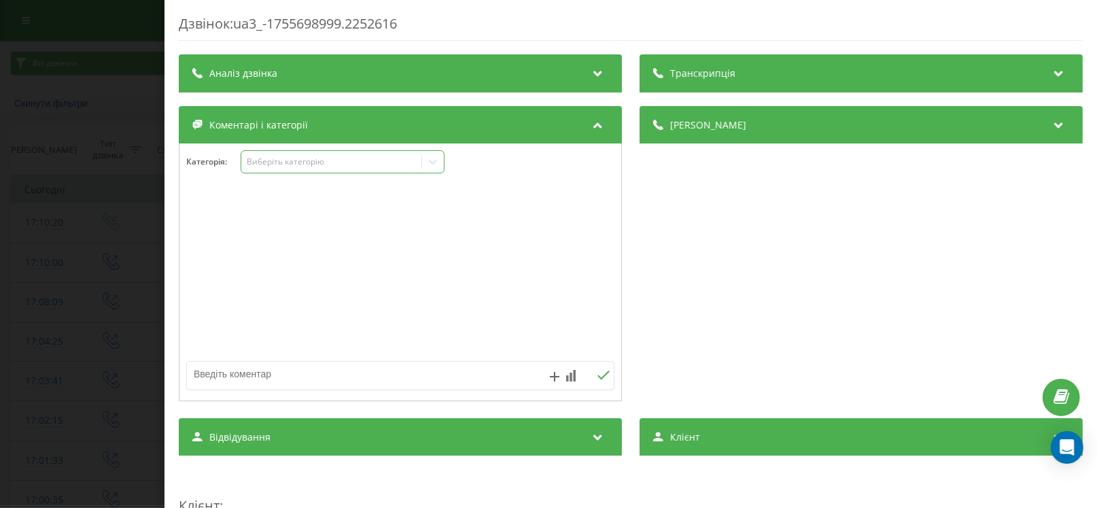
click at [282, 168] on div "Виберіть категорію" at bounding box center [331, 162] width 180 height 13
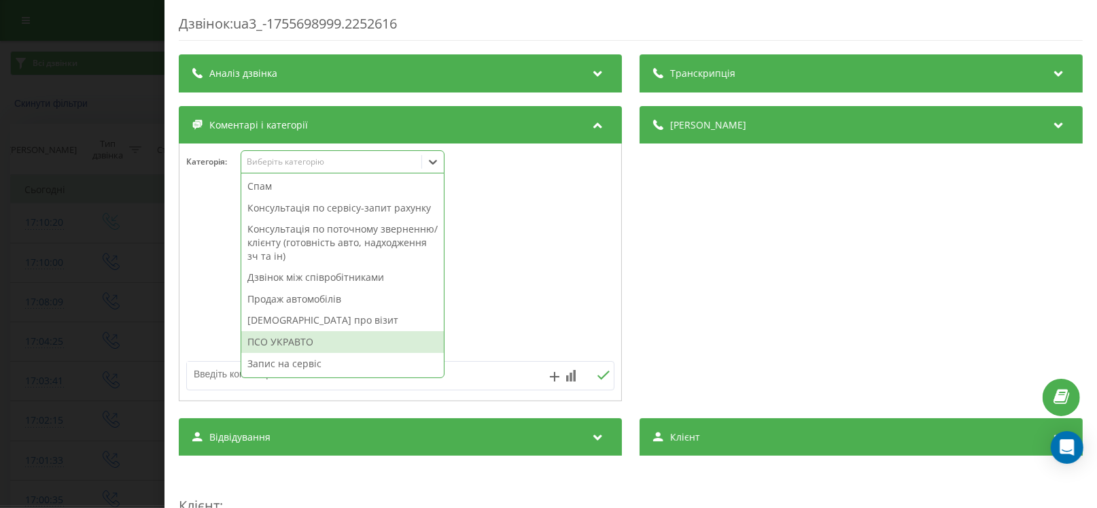
click at [288, 343] on div "ПСО УКРАВТО" at bounding box center [342, 342] width 203 height 22
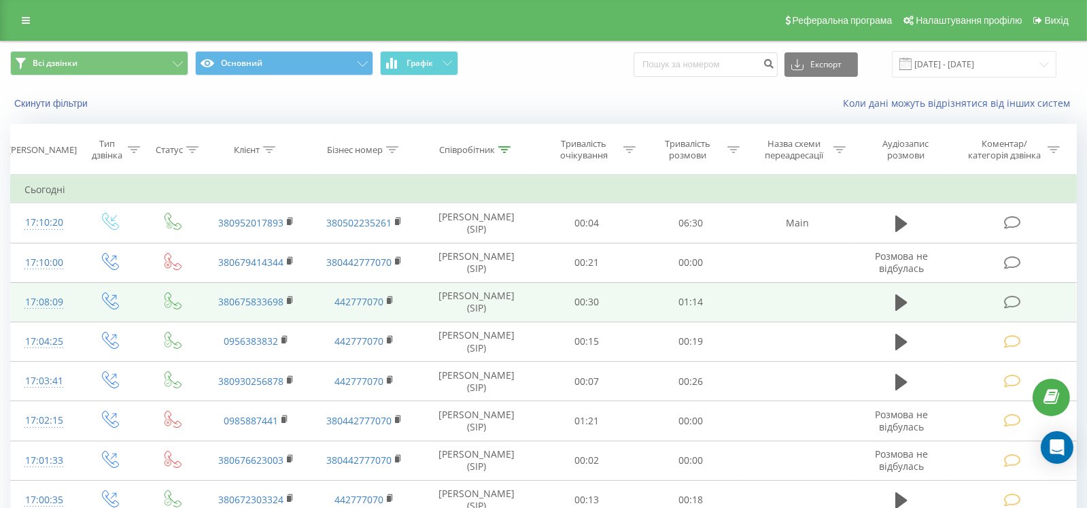
click at [1010, 300] on icon at bounding box center [1012, 302] width 17 height 14
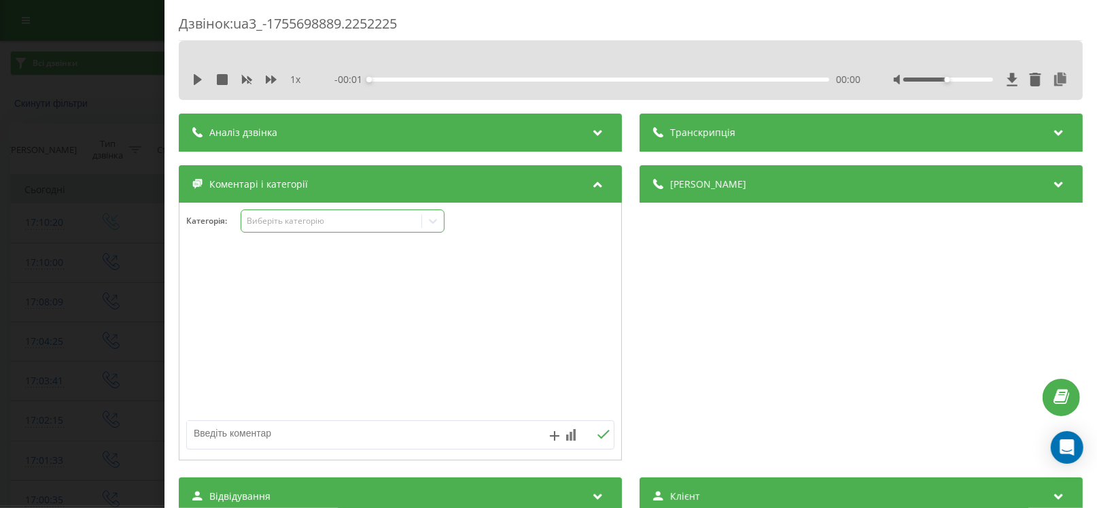
click at [283, 215] on div "Виберіть категорію" at bounding box center [332, 220] width 170 height 11
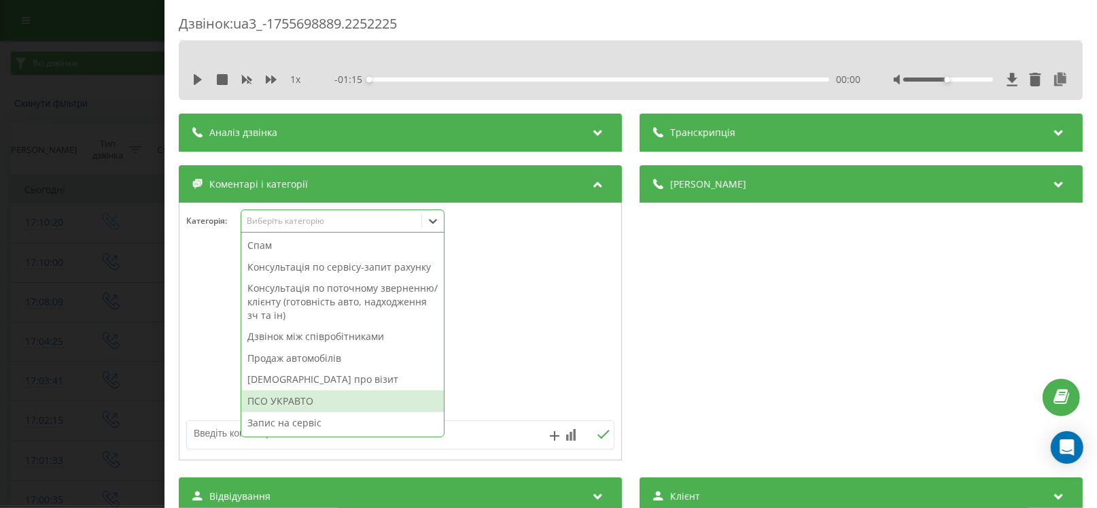
click at [284, 396] on div "ПСО УКРАВТО" at bounding box center [342, 401] width 203 height 22
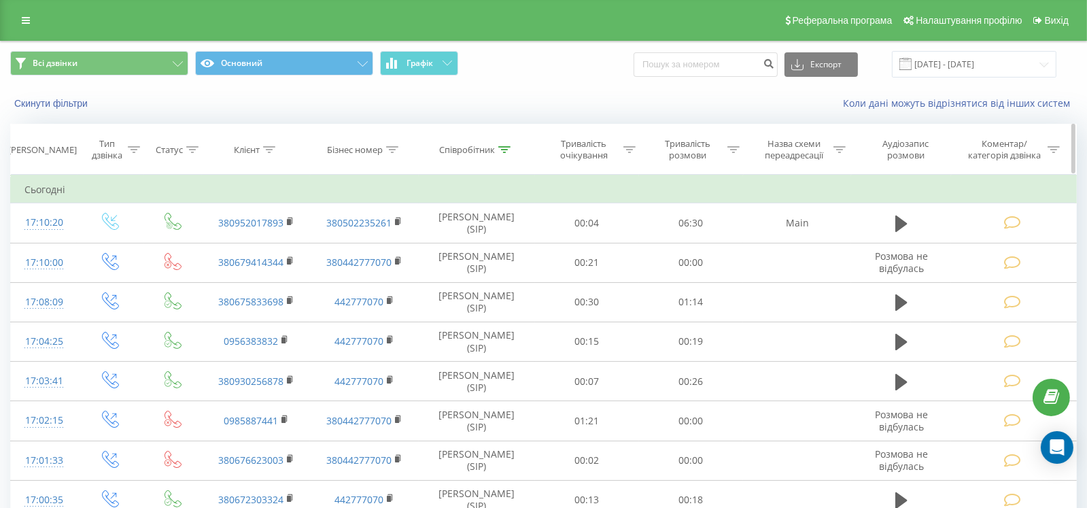
click at [506, 149] on icon at bounding box center [505, 149] width 12 height 7
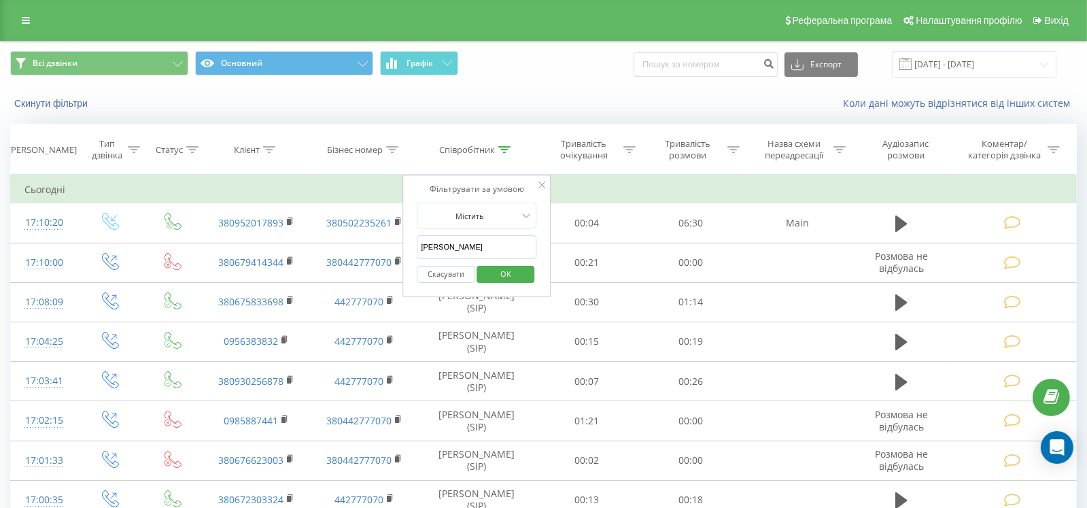
drag, startPoint x: 452, startPoint y: 251, endPoint x: 404, endPoint y: 245, distance: 48.6
click at [404, 245] on div "Фільтрувати за умовою Містить [PERSON_NAME] OK" at bounding box center [477, 236] width 148 height 122
click at [517, 274] on span "OK" at bounding box center [506, 273] width 38 height 21
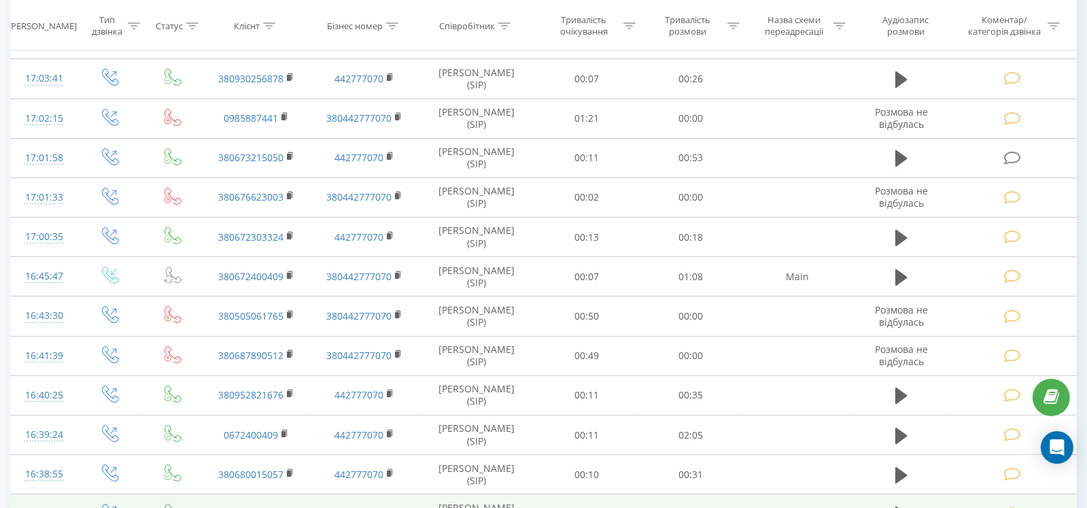
scroll to position [324, 0]
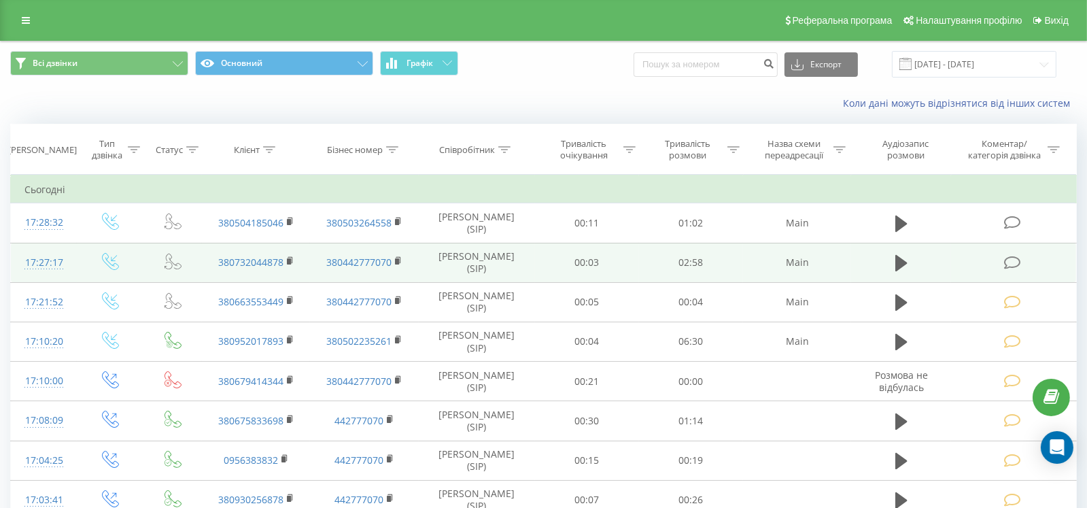
click at [1014, 261] on icon at bounding box center [1012, 263] width 17 height 14
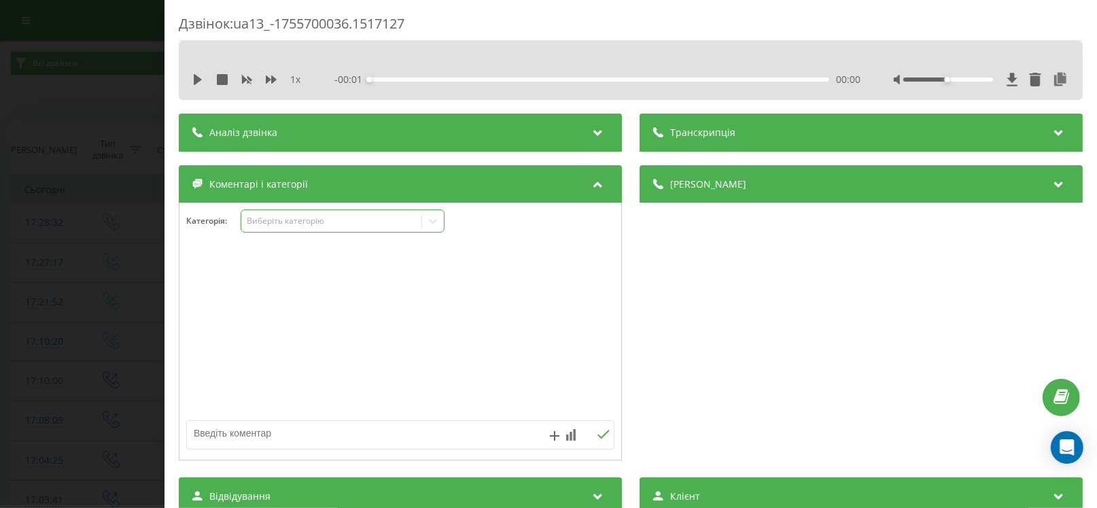
click at [300, 221] on div "Виберіть категорію" at bounding box center [332, 220] width 170 height 11
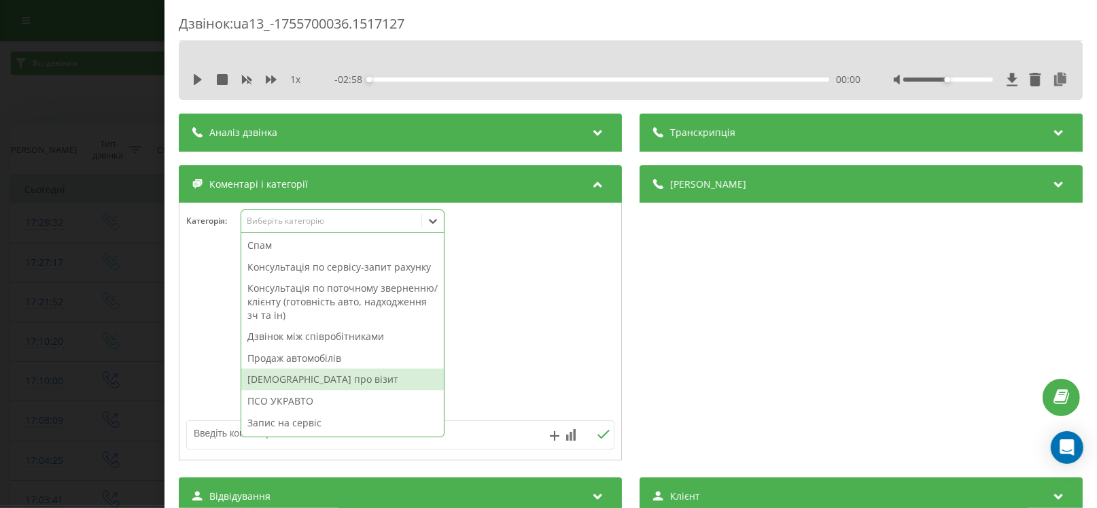
drag, startPoint x: 308, startPoint y: 298, endPoint x: 315, endPoint y: 381, distance: 83.2
click at [315, 381] on div "Спам Консультація по сервісу-запит рахунку Консультація по поточному зверненню/…" at bounding box center [342, 334] width 203 height 204
click at [332, 383] on div "[DEMOGRAPHIC_DATA] про візит" at bounding box center [342, 379] width 203 height 22
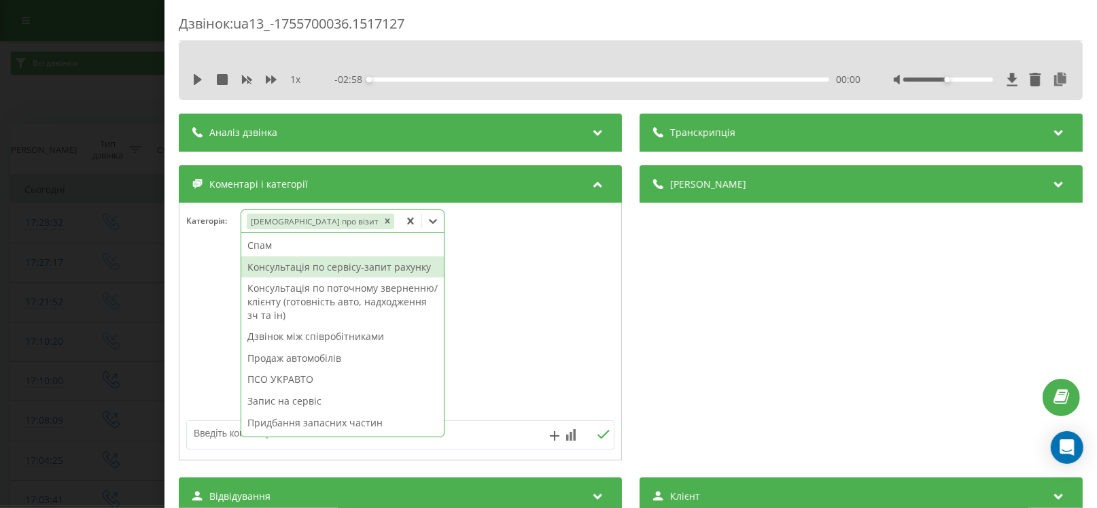
click at [368, 264] on div "Консультація по сервісу-запит рахунку" at bounding box center [342, 267] width 203 height 22
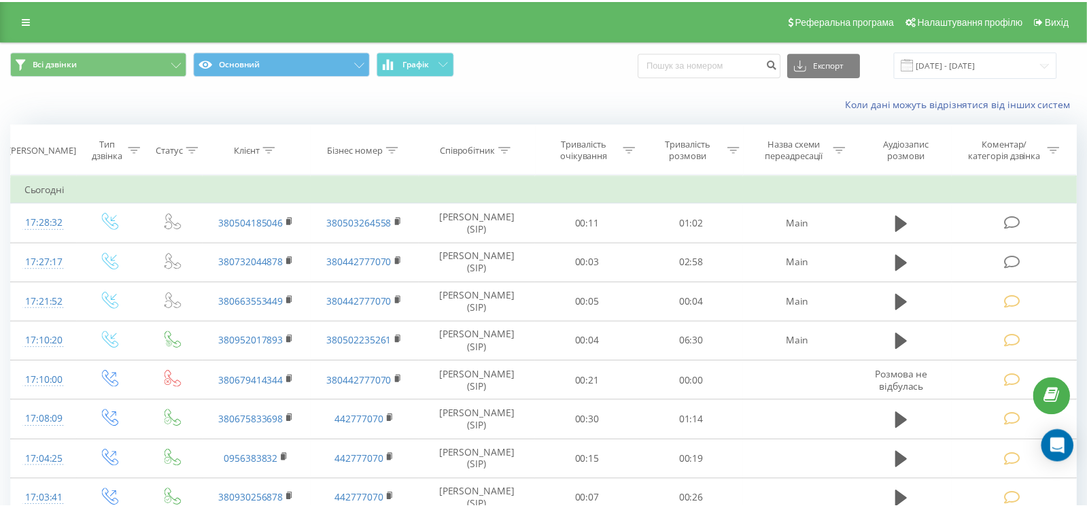
scroll to position [324, 0]
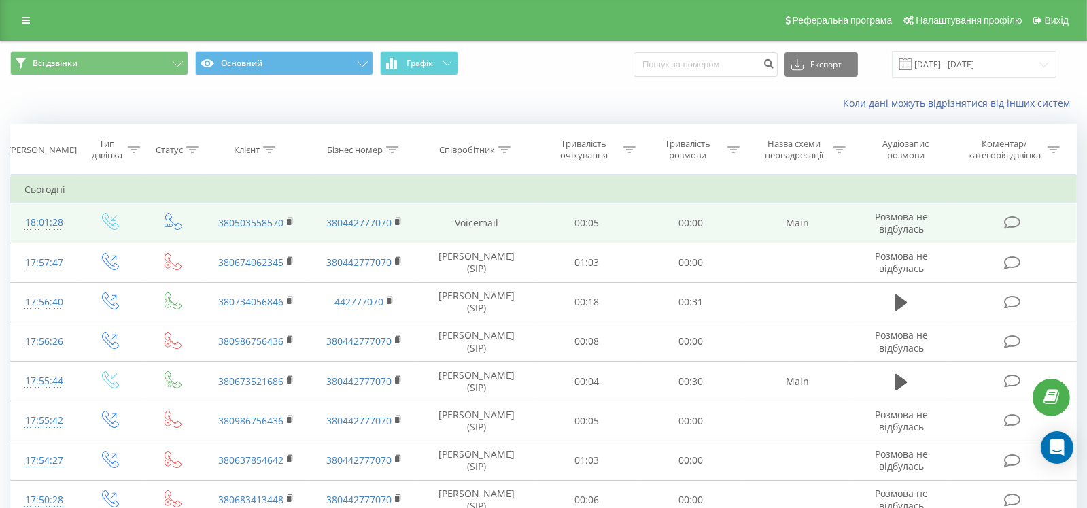
click at [1007, 225] on icon at bounding box center [1012, 222] width 17 height 14
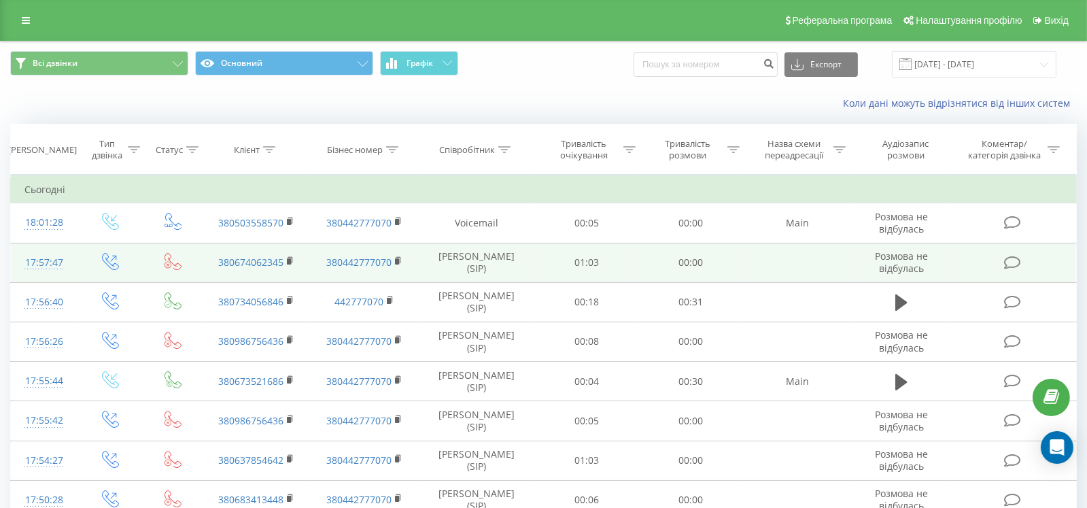
click at [1012, 264] on icon at bounding box center [1012, 263] width 17 height 14
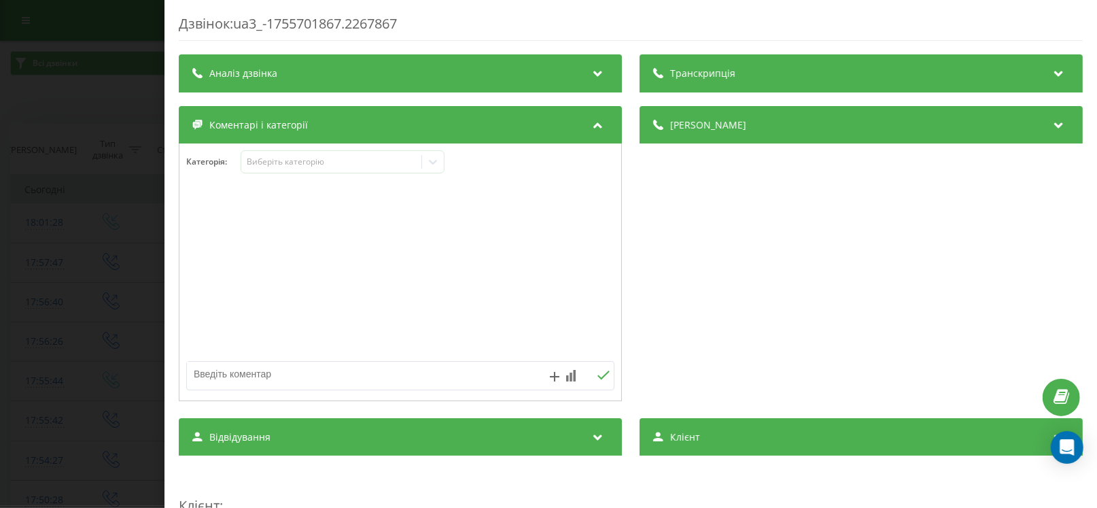
click at [275, 166] on div "Виберіть категорію" at bounding box center [332, 161] width 170 height 11
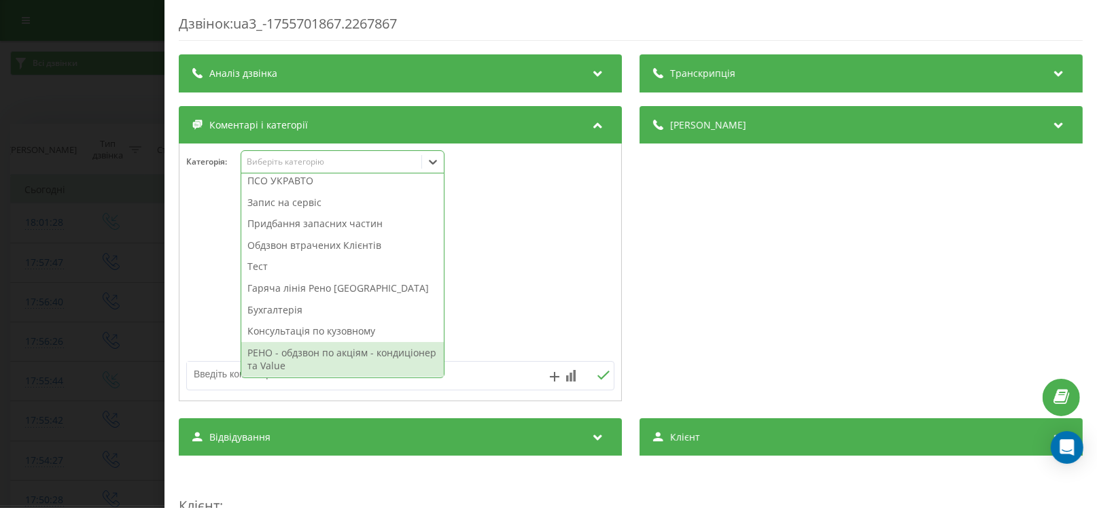
click at [286, 352] on div "РЕНО - обдзвон по акціям - кондиціонер та Value" at bounding box center [342, 359] width 203 height 35
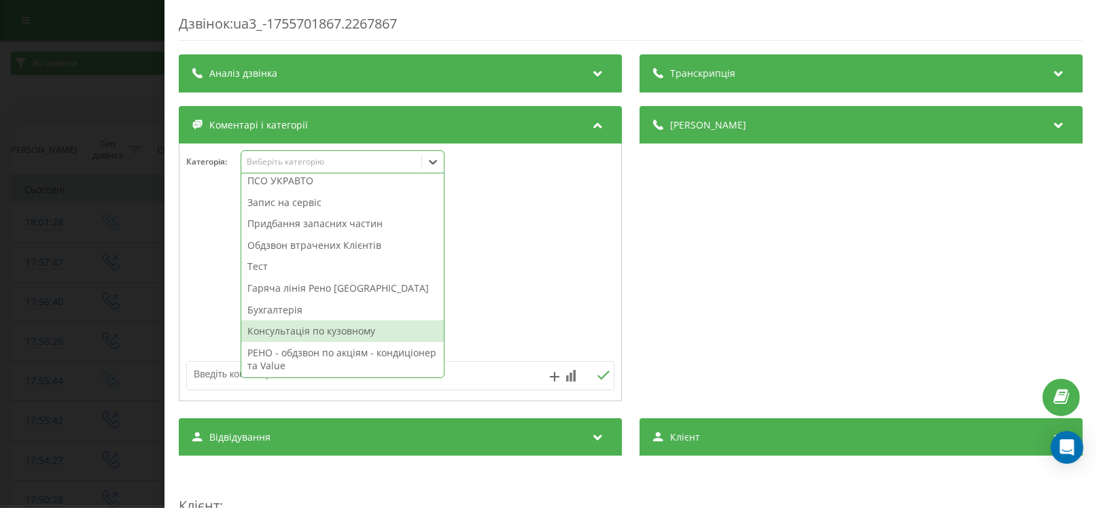
scroll to position [114, 0]
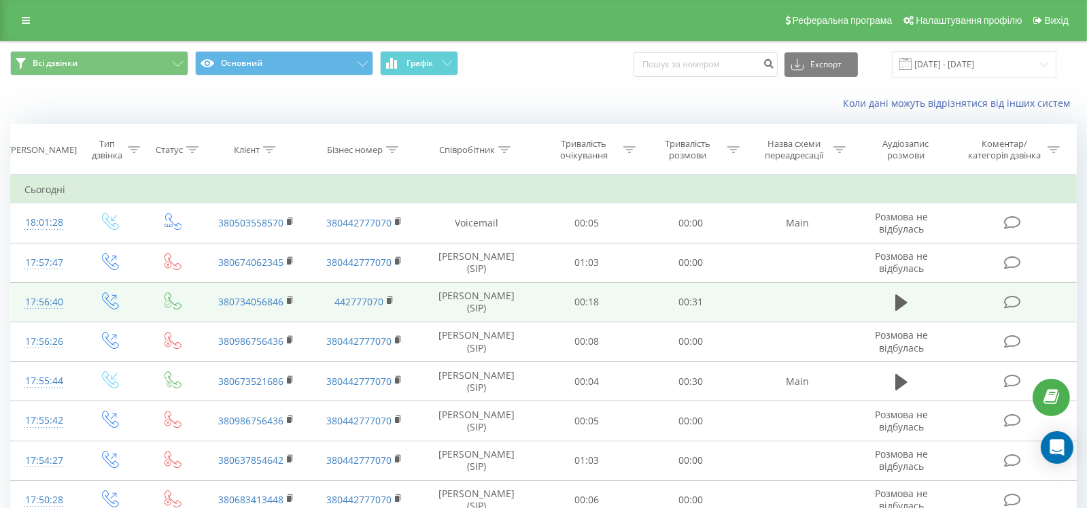
click at [1026, 300] on td at bounding box center [1013, 301] width 125 height 39
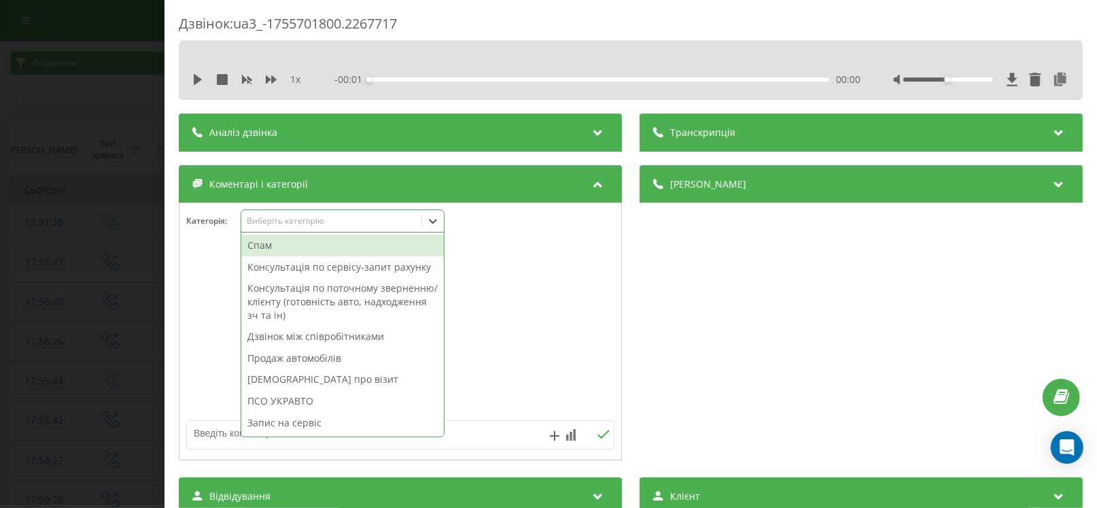
drag, startPoint x: 286, startPoint y: 226, endPoint x: 303, endPoint y: 286, distance: 62.7
click at [288, 227] on div "Виберіть категорію" at bounding box center [343, 220] width 204 height 23
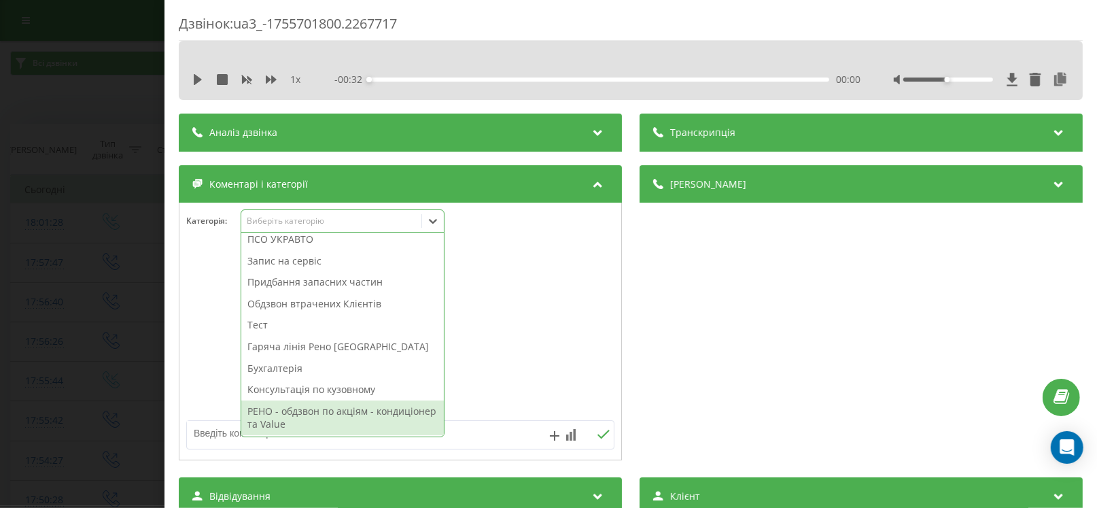
click at [317, 419] on div "РЕНО - обдзвон по акціям - кондиціонер та Value" at bounding box center [342, 417] width 203 height 35
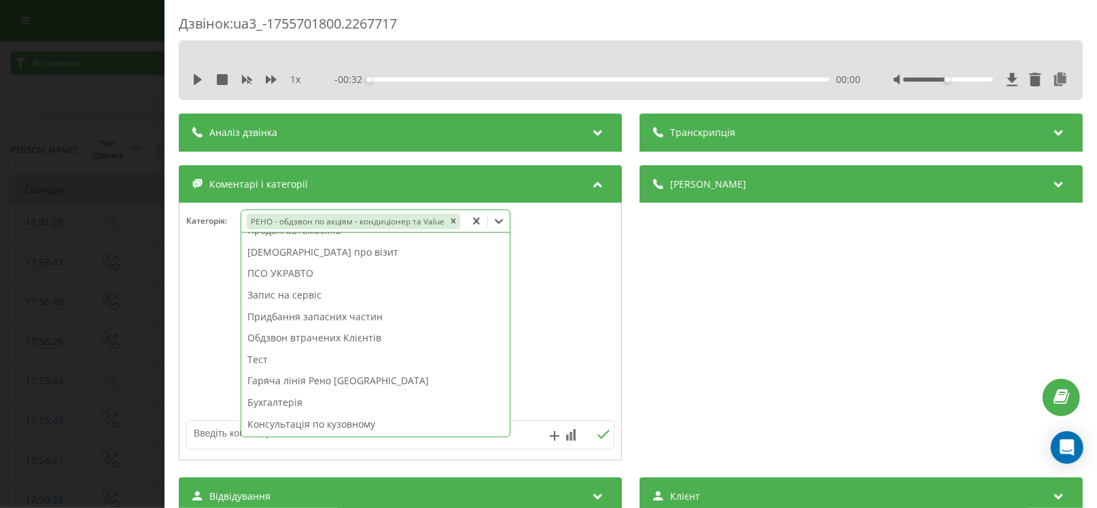
scroll to position [114, 0]
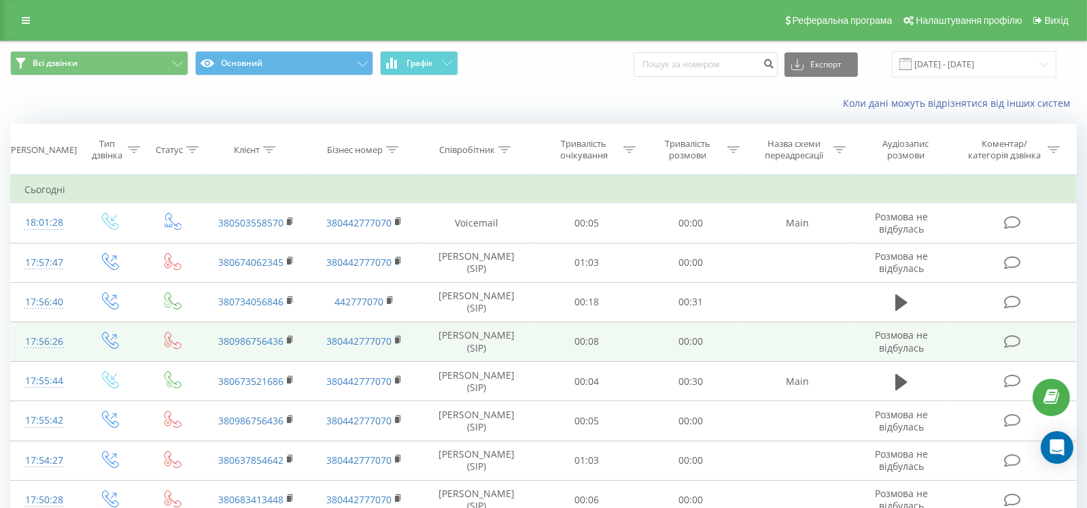
click at [1017, 340] on icon at bounding box center [1012, 341] width 17 height 14
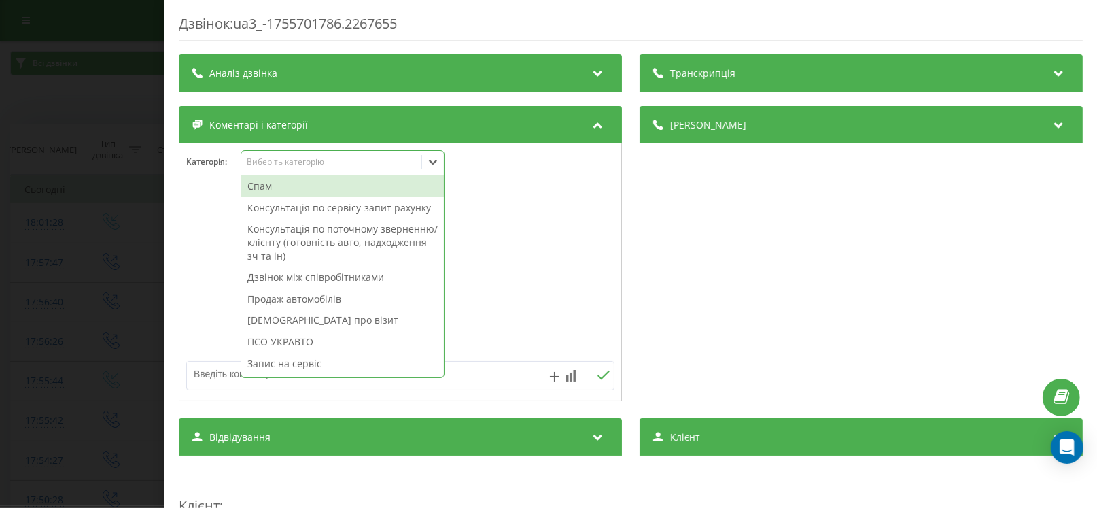
click at [281, 158] on div "Виберіть категорію" at bounding box center [332, 161] width 170 height 11
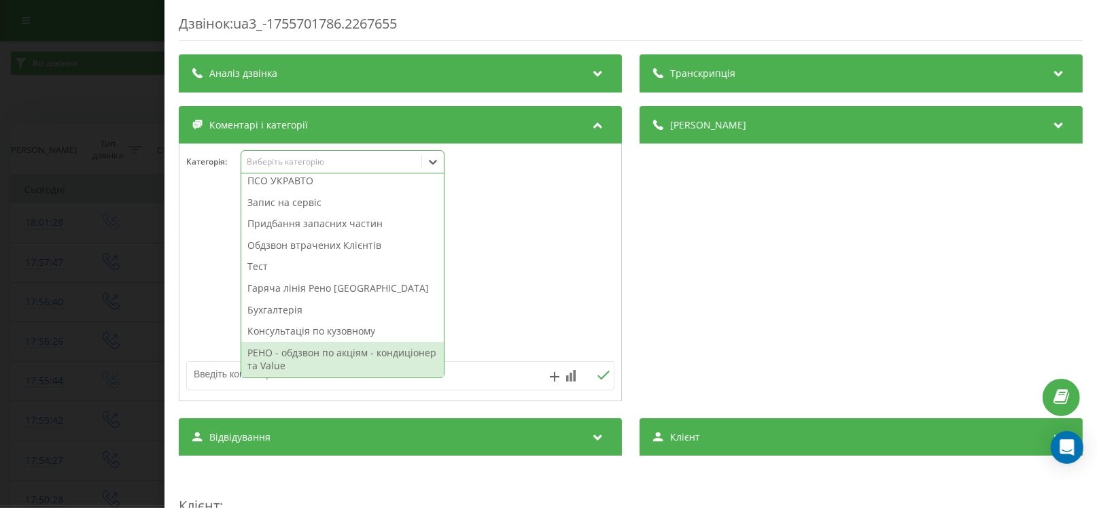
click at [301, 357] on div "РЕНО - обдзвон по акціям - кондиціонер та Value" at bounding box center [342, 359] width 203 height 35
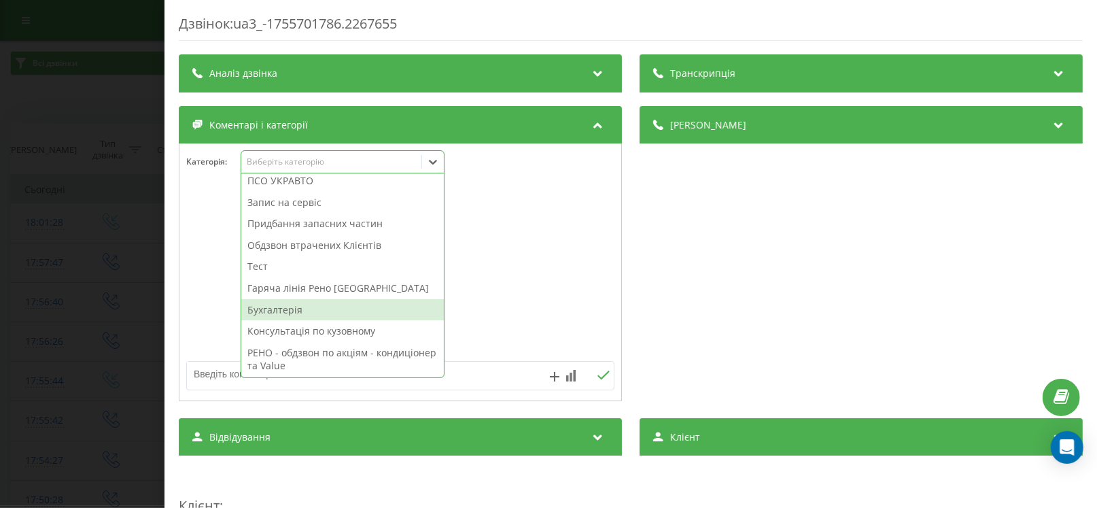
scroll to position [114, 0]
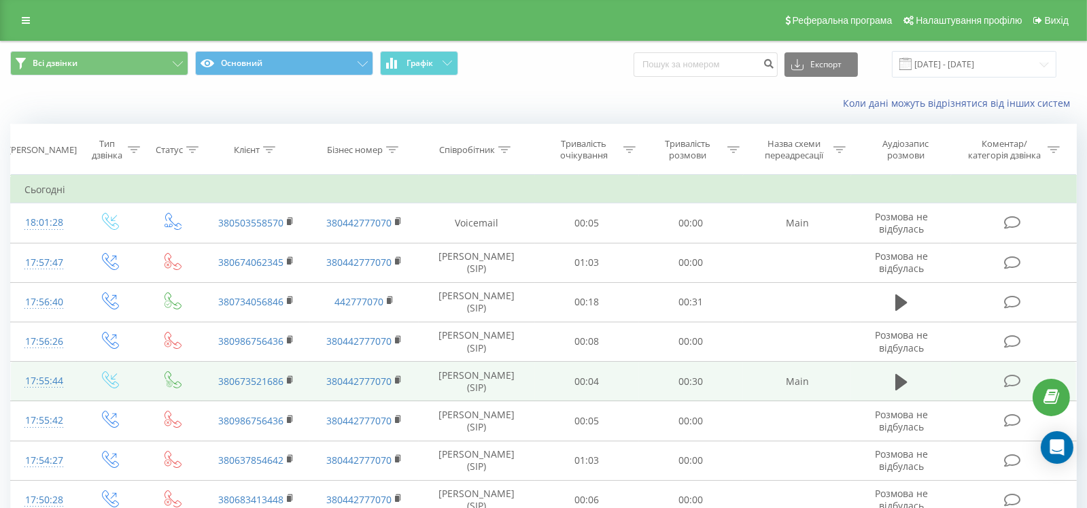
click at [1008, 379] on icon at bounding box center [1012, 381] width 17 height 14
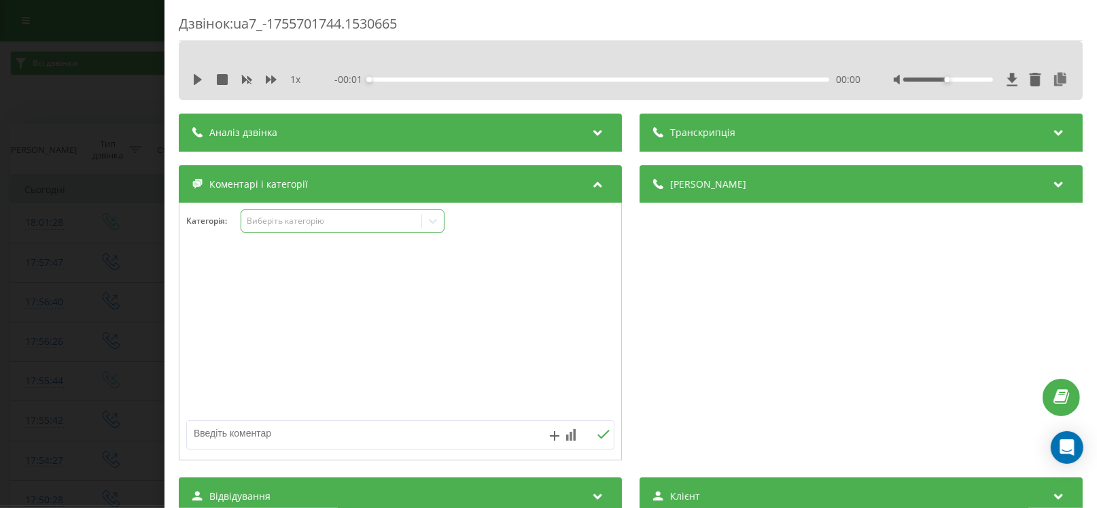
click at [286, 225] on div "Виберіть категорію" at bounding box center [332, 220] width 170 height 11
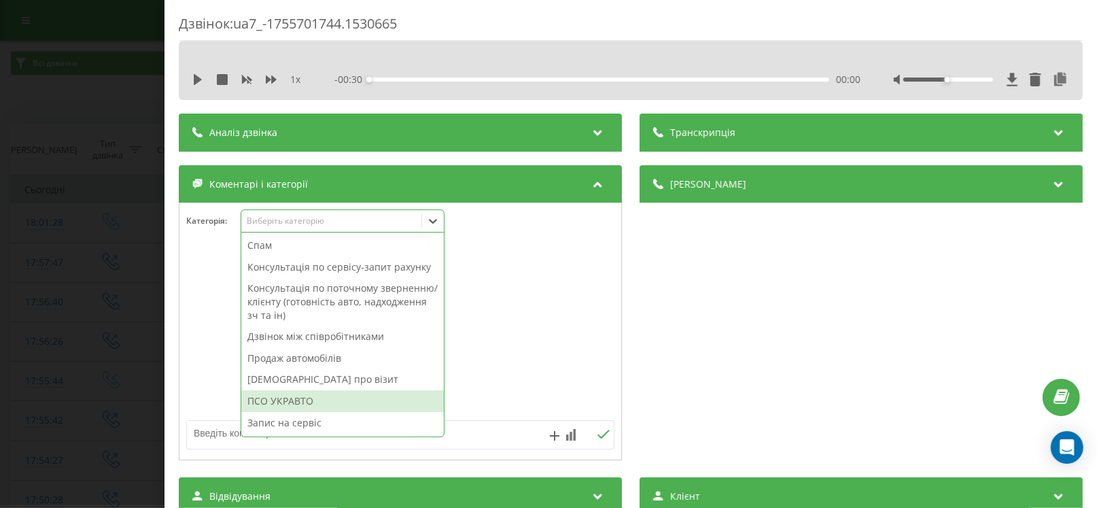
scroll to position [162, 0]
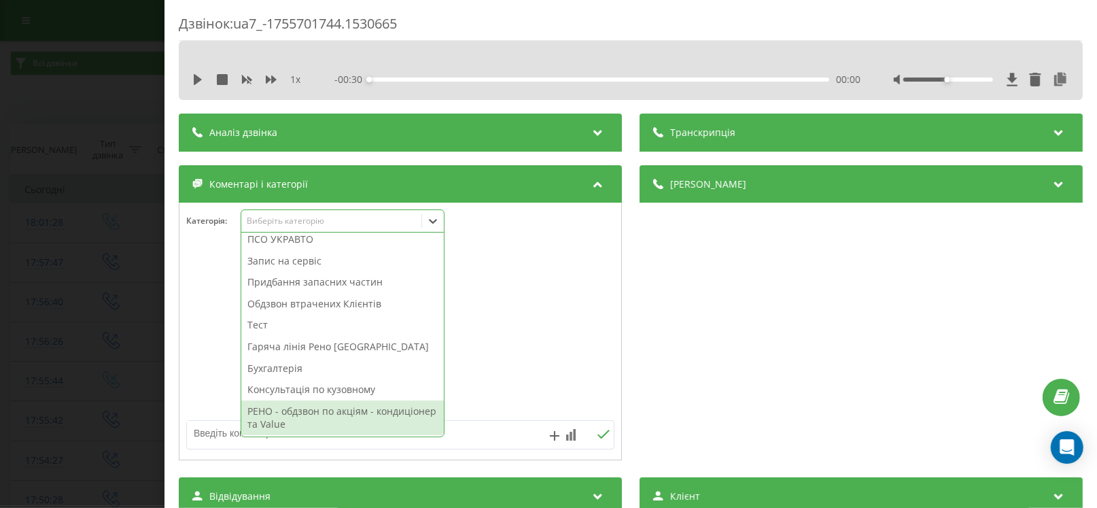
click at [304, 424] on div "РЕНО - обдзвон по акціям - кондиціонер та Value" at bounding box center [342, 417] width 203 height 35
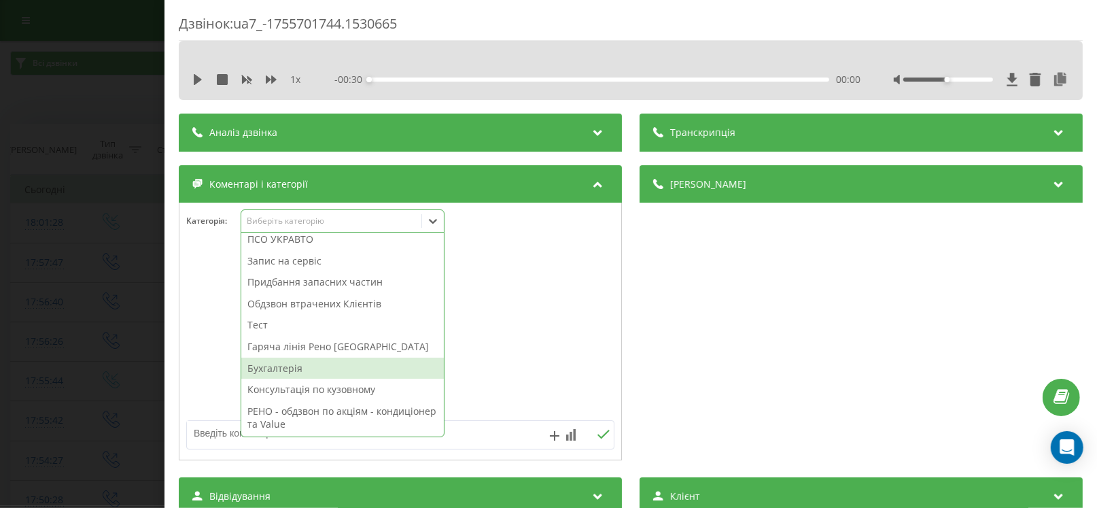
scroll to position [114, 0]
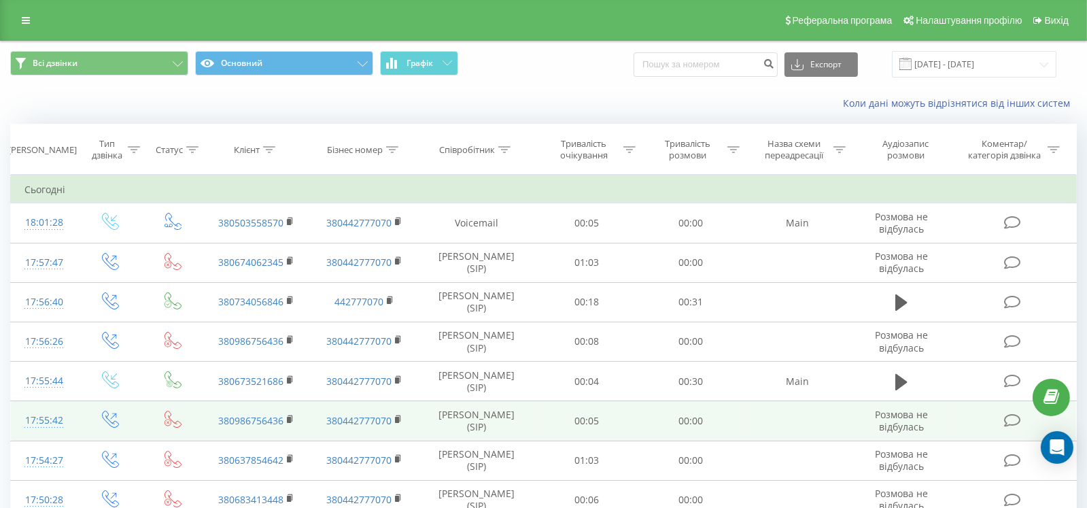
click at [1026, 421] on td at bounding box center [1013, 420] width 125 height 39
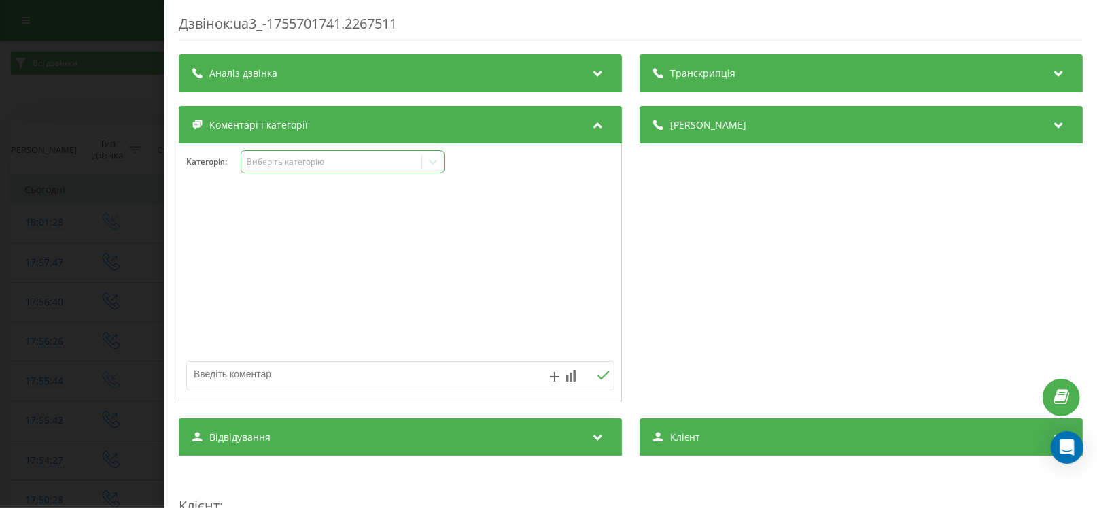
click at [291, 167] on div "Виберіть категорію" at bounding box center [332, 161] width 170 height 11
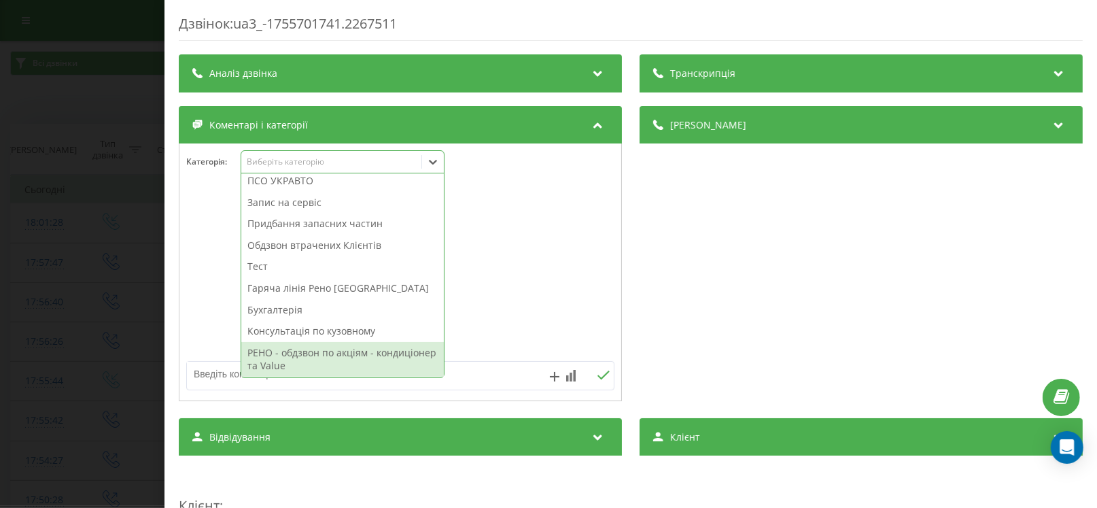
click at [318, 343] on div "РЕНО - обдзвон по акціям - кондиціонер та Value" at bounding box center [342, 359] width 203 height 35
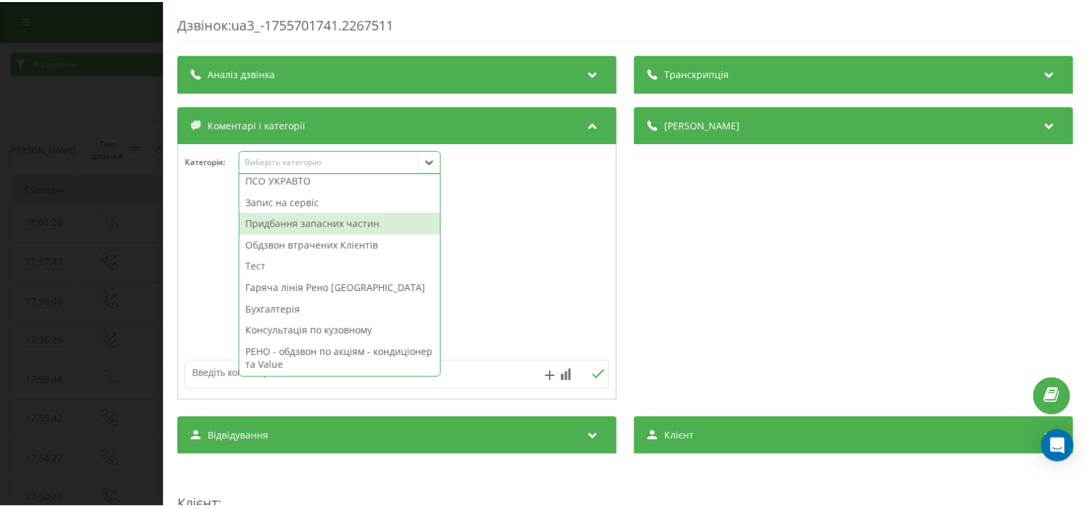
scroll to position [114, 0]
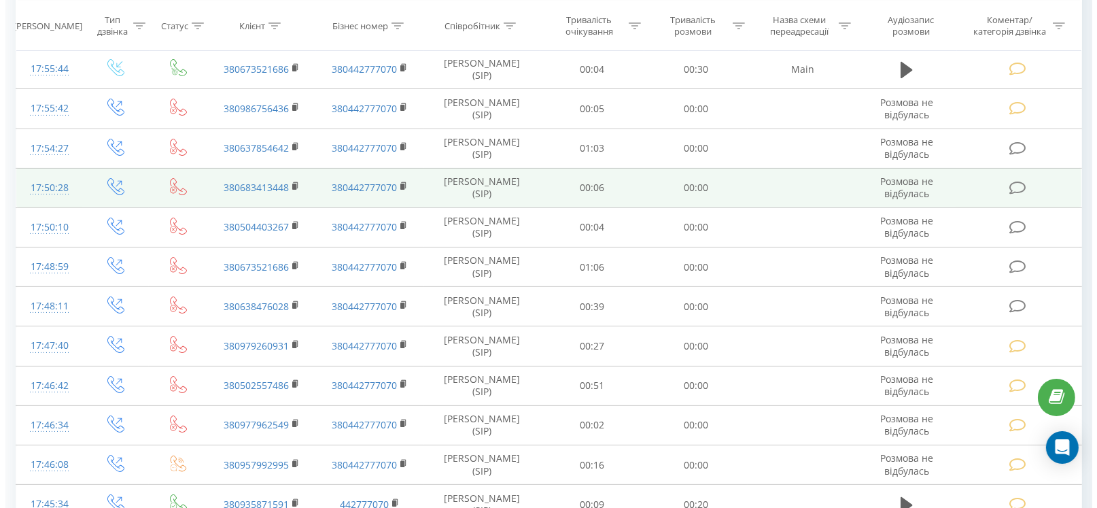
scroll to position [271, 0]
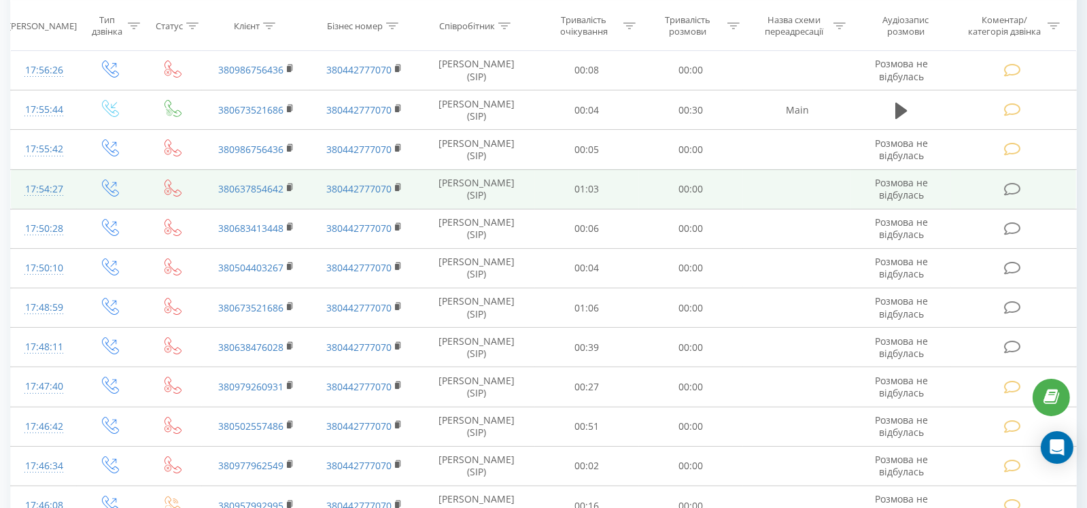
click at [1012, 188] on icon at bounding box center [1012, 189] width 17 height 14
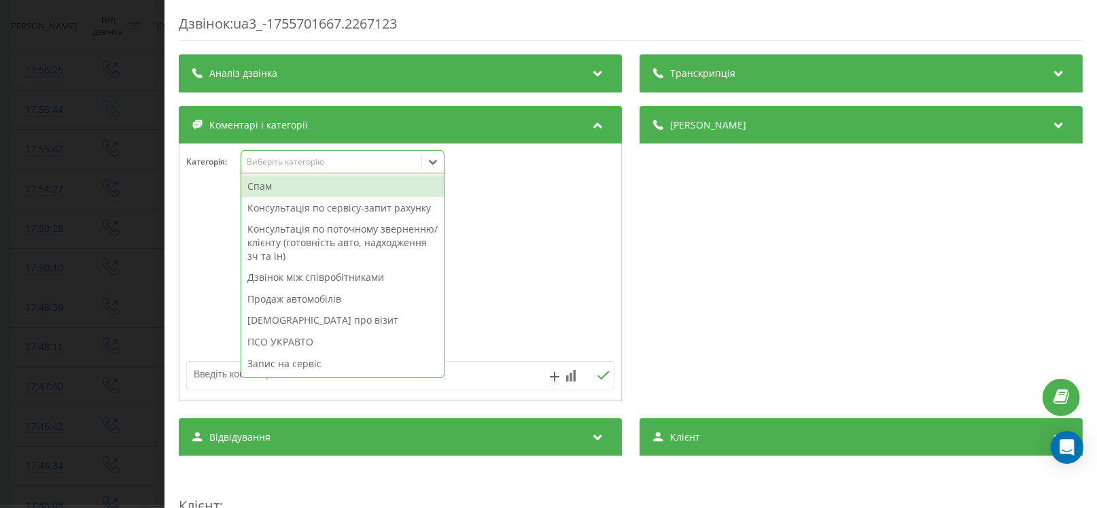
click at [292, 169] on div "Виберіть категорію" at bounding box center [343, 161] width 204 height 23
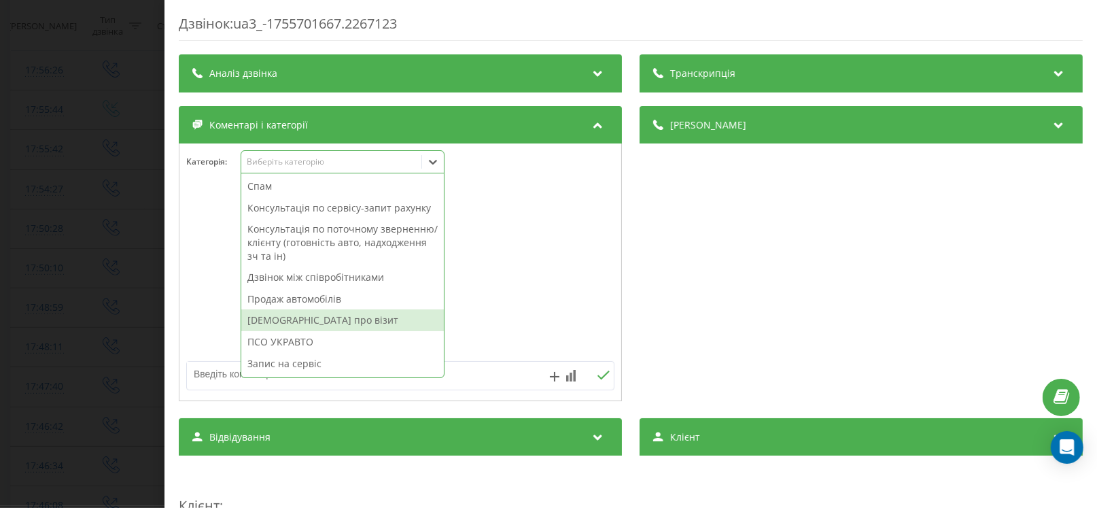
scroll to position [161, 0]
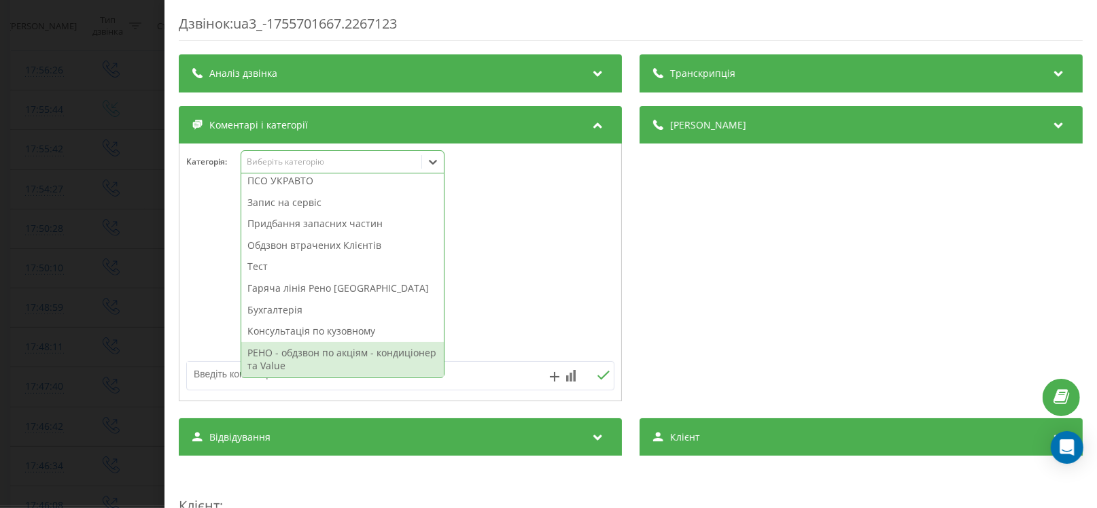
click at [313, 347] on div "РЕНО - обдзвон по акціям - кондиціонер та Value" at bounding box center [342, 359] width 203 height 35
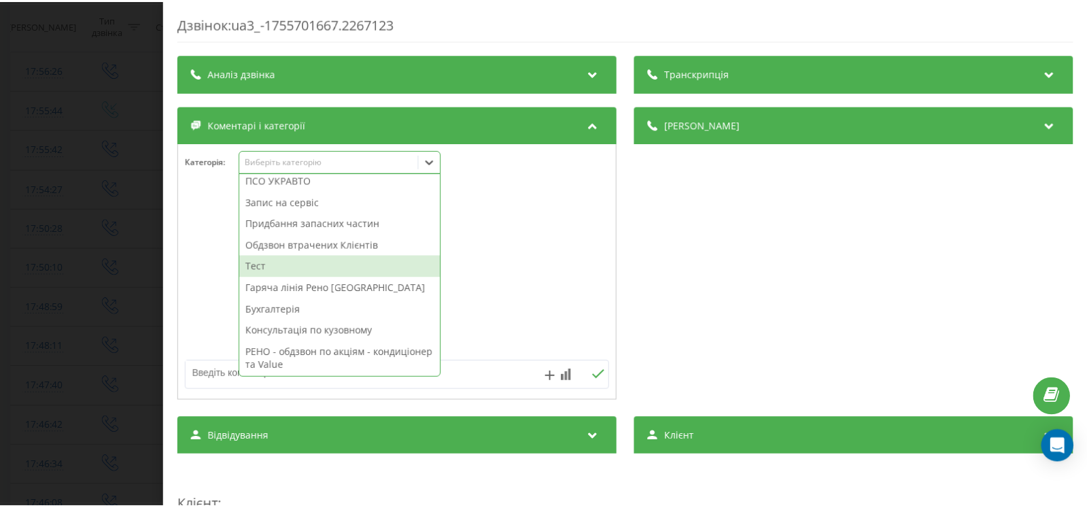
scroll to position [114, 0]
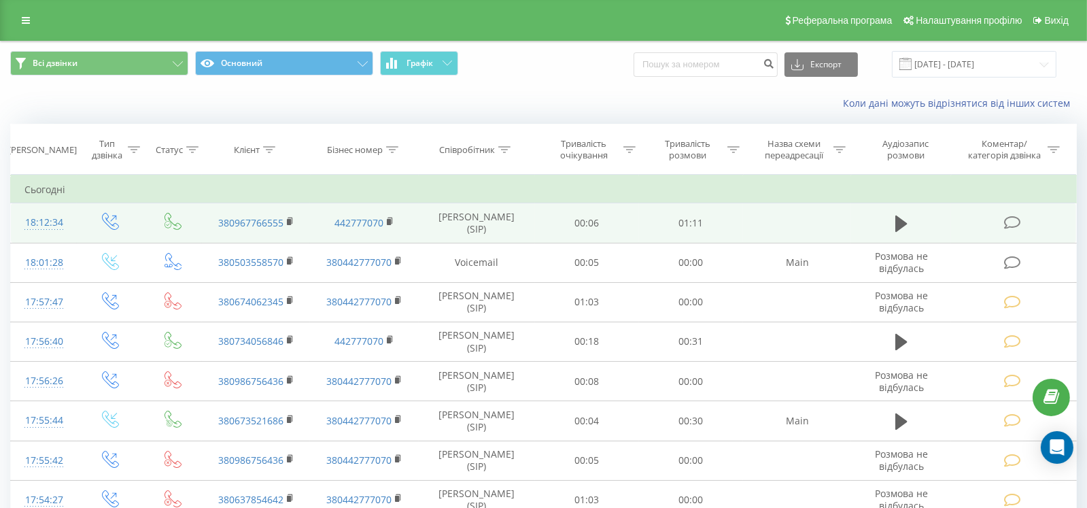
click at [1018, 221] on icon at bounding box center [1012, 222] width 17 height 14
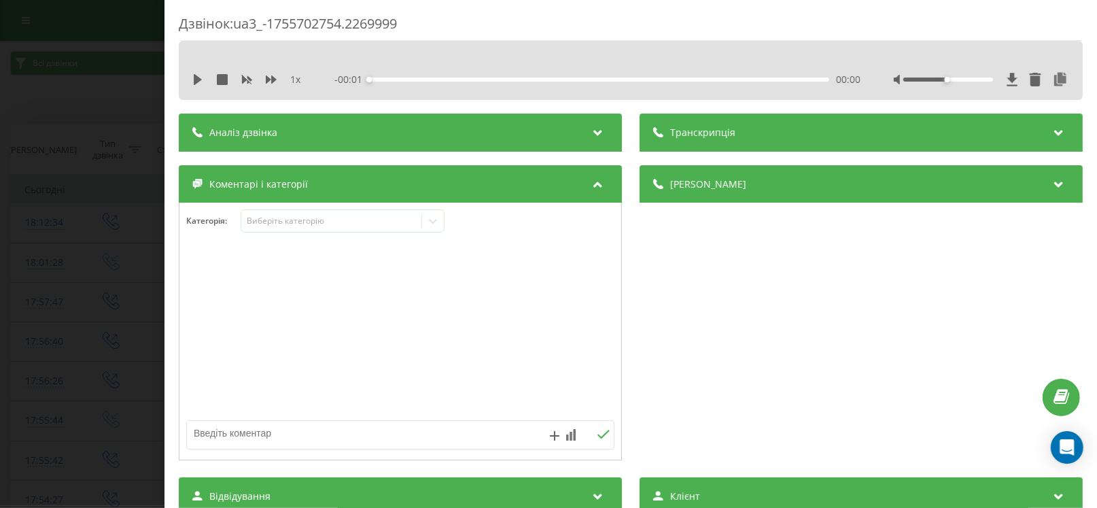
click at [296, 432] on textarea at bounding box center [357, 433] width 341 height 24
click at [215, 428] on textarea "gjvbkrjdj" at bounding box center [357, 433] width 341 height 24
type textarea "помилково"
click at [342, 228] on div "Виберіть категорію" at bounding box center [343, 220] width 204 height 23
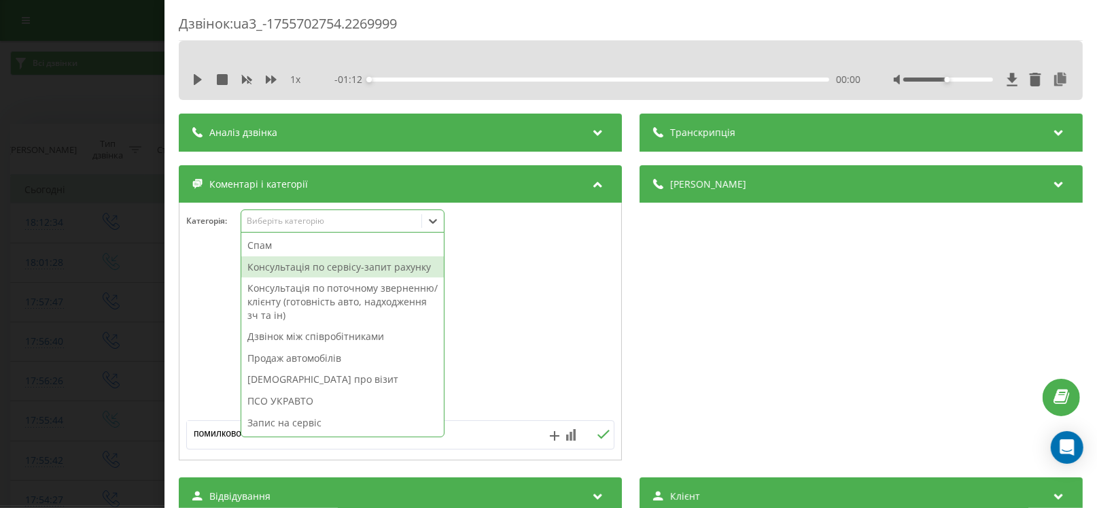
click at [350, 266] on div "Консультація по сервісу-запит рахунку" at bounding box center [342, 267] width 203 height 22
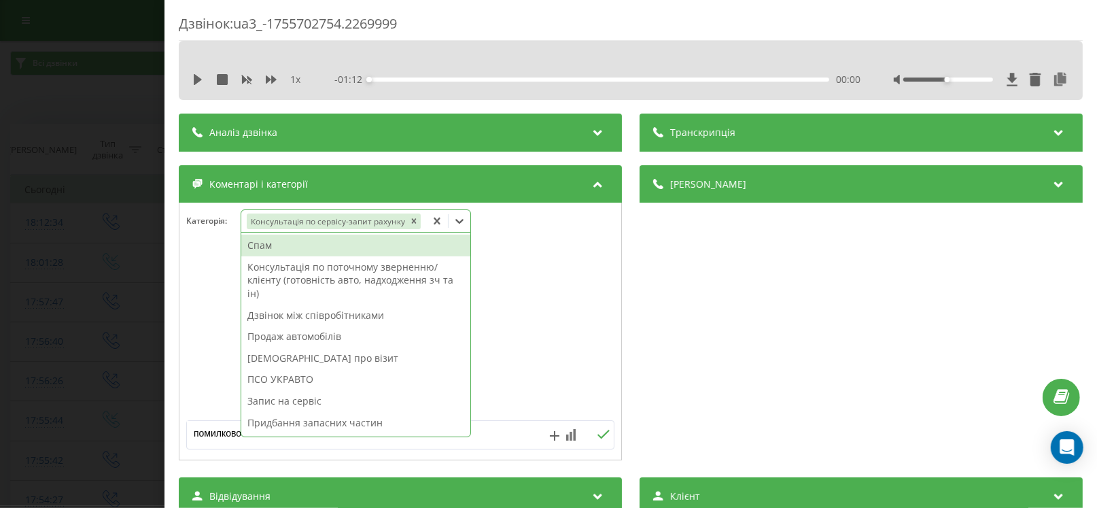
click at [593, 432] on button at bounding box center [603, 435] width 21 height 12
